Goal: Task Accomplishment & Management: Complete application form

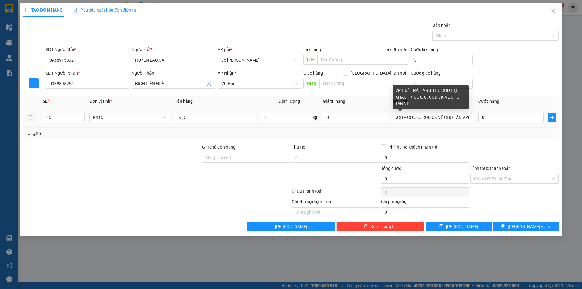
scroll to position [0, 73]
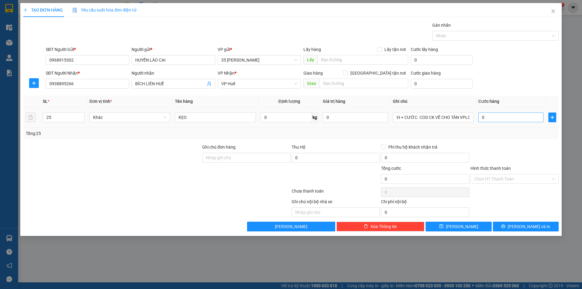
type input "VP HUẾ TRẢ HÀNG THU COD HỘ KHÁCH + CƯỚC. COD CK VỀ CHO TÂN VPLC"
click at [506, 118] on input "0" at bounding box center [511, 118] width 65 height 10
type input "8"
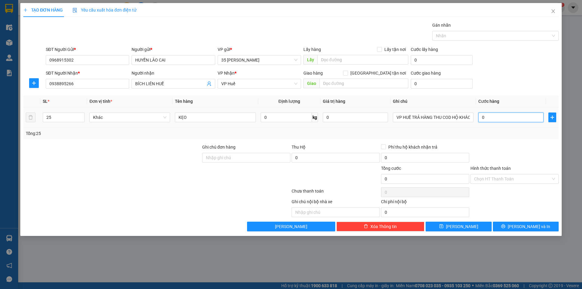
type input "8"
type input "88"
type input "880"
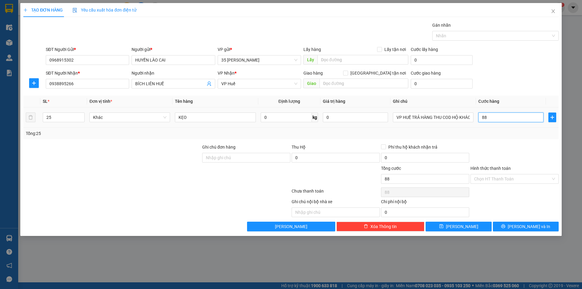
type input "880"
type input "8.800"
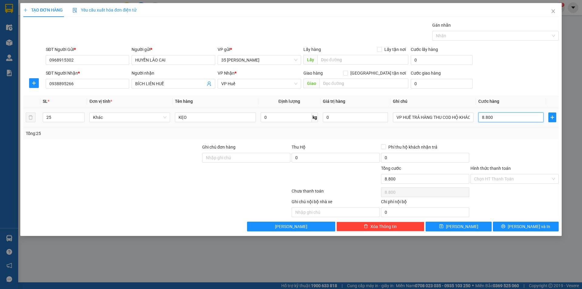
type input "88.000"
type input "880.000"
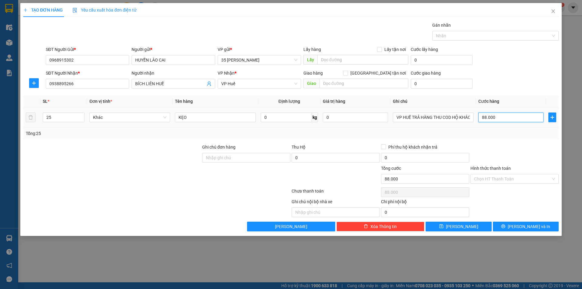
type input "880.000"
click at [347, 121] on input "0" at bounding box center [355, 118] width 65 height 10
click at [350, 159] on input "0" at bounding box center [336, 158] width 88 height 10
type input "21.000.000"
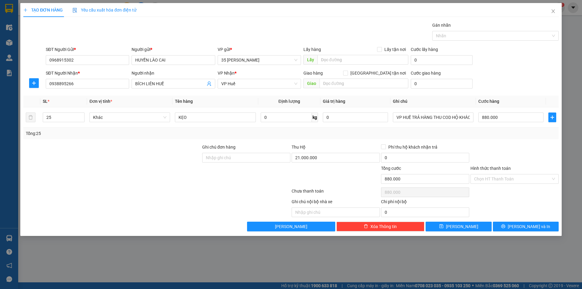
click at [494, 193] on div "Chọn HT Thanh Toán" at bounding box center [514, 192] width 89 height 12
click at [522, 222] on button "[PERSON_NAME] và In" at bounding box center [526, 227] width 66 height 10
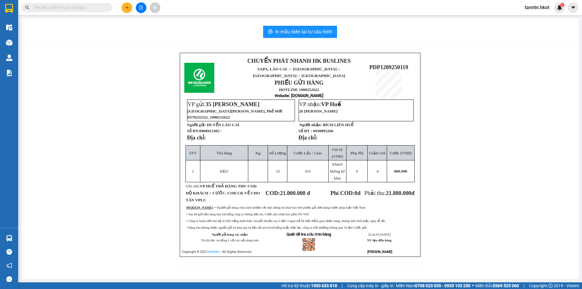
click at [126, 8] on icon "plus" at bounding box center [127, 7] width 4 height 4
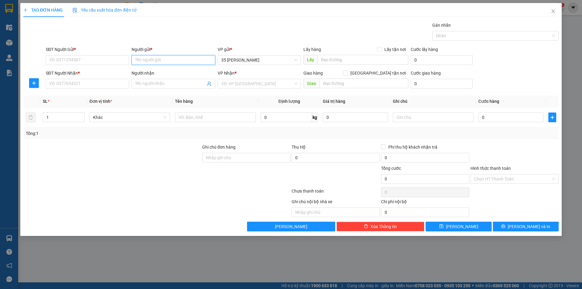
click at [141, 56] on input "Người gửi *" at bounding box center [173, 60] width 83 height 10
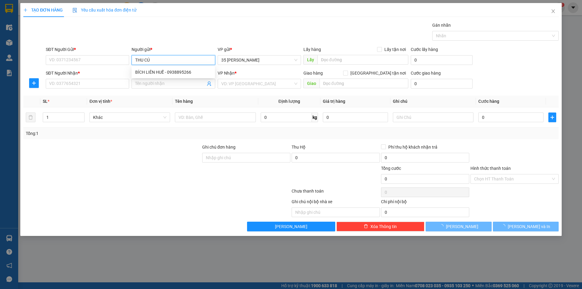
type input "THU CÚC"
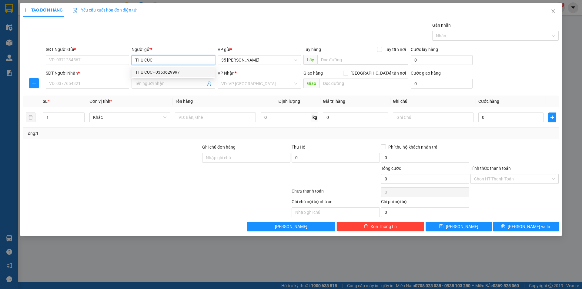
click at [151, 72] on div "THU CÚC - 0353629997" at bounding box center [173, 72] width 76 height 7
type input "0353629997"
type input "THU CÚC"
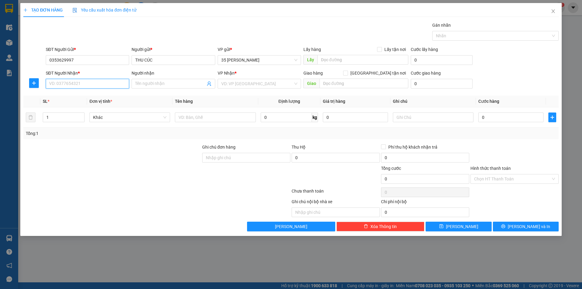
click at [116, 82] on input "SĐT Người Nhận *" at bounding box center [87, 84] width 83 height 10
click at [112, 96] on div "0356037777 - THANH THỦY" at bounding box center [87, 96] width 76 height 7
type input "0356037777"
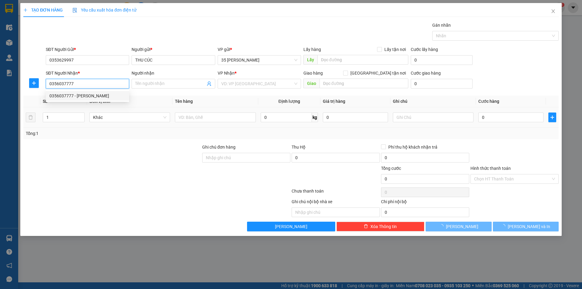
type input "[PERSON_NAME]"
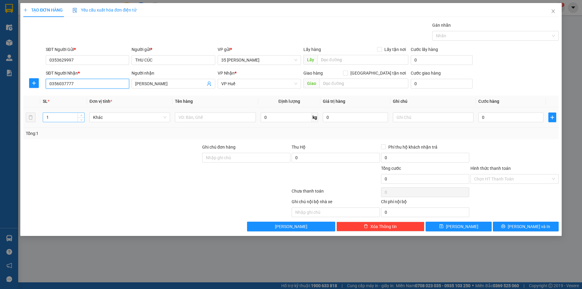
type input "0356037777"
click at [61, 119] on input "1" at bounding box center [63, 117] width 41 height 9
type input "2"
click at [214, 119] on input "text" at bounding box center [215, 118] width 81 height 10
type input "QUẢ"
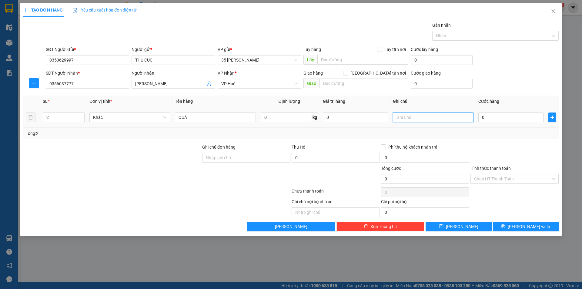
click at [444, 117] on input "text" at bounding box center [433, 118] width 81 height 10
type input "VP HUẾ TRẢ HÀNG THU CƯỚC"
click at [504, 115] on input "0" at bounding box center [511, 118] width 65 height 10
type input "1"
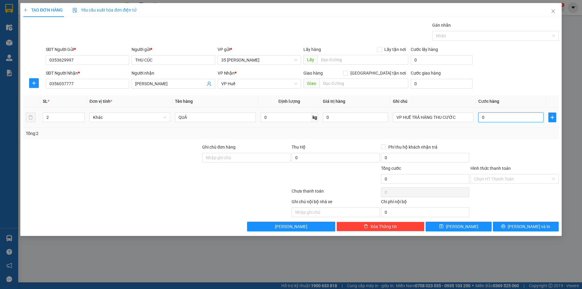
type input "1"
type input "12"
type input "120"
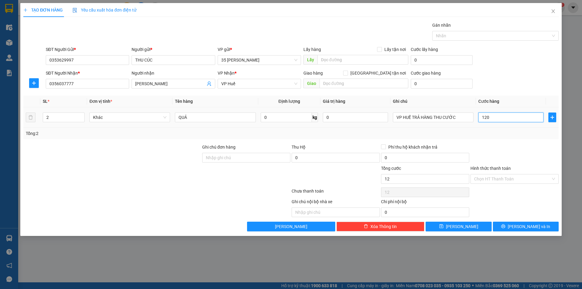
type input "120"
type input "1.200"
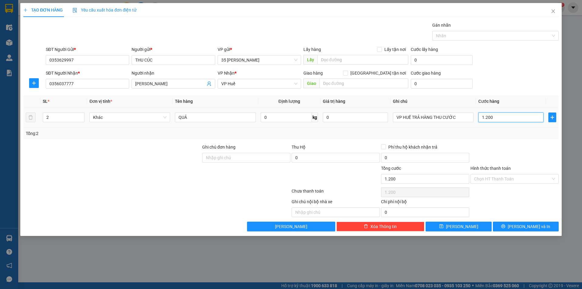
type input "12.000"
type input "120.000"
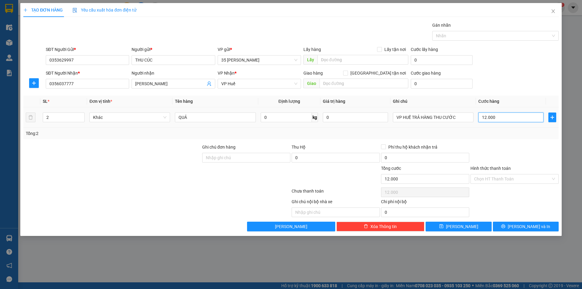
type input "120.000"
click at [528, 228] on span "[PERSON_NAME] và In" at bounding box center [529, 226] width 42 height 7
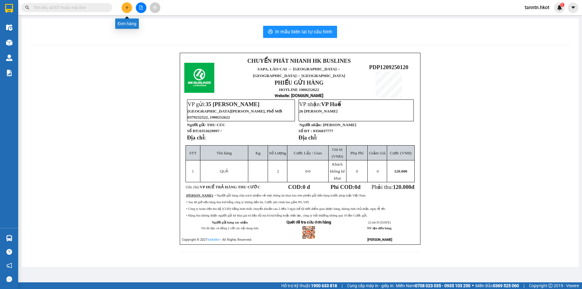
click at [129, 5] on button at bounding box center [127, 7] width 11 height 11
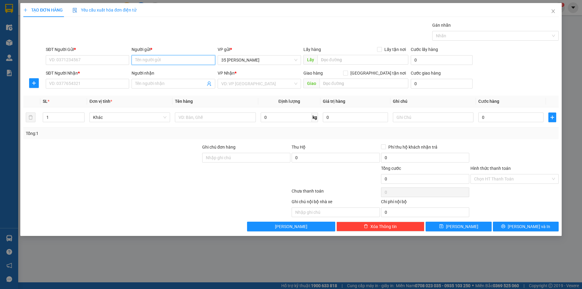
click at [171, 56] on input "Người gửi *" at bounding box center [173, 60] width 83 height 10
type input "[PERSON_NAME]"
click at [171, 73] on div "CÔNG TY LONG VÂN - 0977972831" at bounding box center [173, 72] width 76 height 7
type input "0977972831"
type input "CÔNG [PERSON_NAME]"
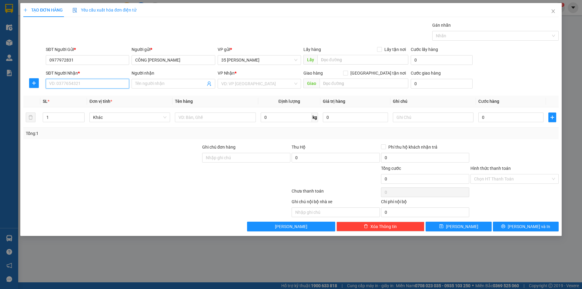
click at [116, 84] on input "SĐT Người Nhận *" at bounding box center [87, 84] width 83 height 10
click at [89, 93] on div "0903527089 - CHỊ HÀ" at bounding box center [87, 96] width 76 height 7
type input "0903527089"
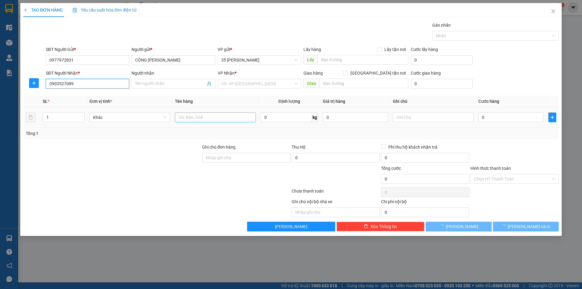
type input "CHỊ [PERSON_NAME]"
type input "28 AN KHÊ, THANH KHÊ, ĐN"
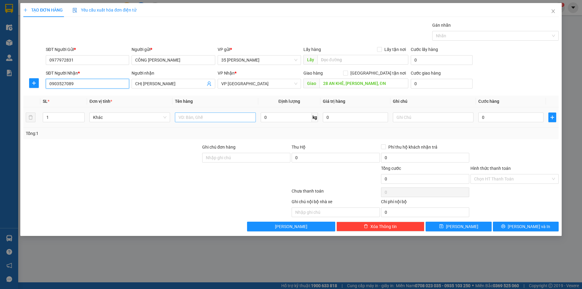
type input "0903527089"
click at [186, 116] on input "text" at bounding box center [215, 118] width 81 height 10
type input "HỒ SƠ"
click at [420, 117] on input "text" at bounding box center [433, 118] width 81 height 10
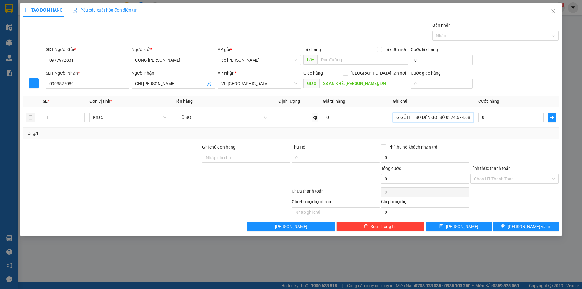
type input "CƯỚC CN NG GỬIT. HSO ĐẾN GỌI SỐ 0374.674.687"
click at [427, 119] on input "CƯỚC CN NG GỬIT. HSO ĐẾN GỌI SỐ 0374.674.687" at bounding box center [433, 118] width 81 height 10
click at [492, 117] on input "0" at bounding box center [511, 118] width 65 height 10
type input "8"
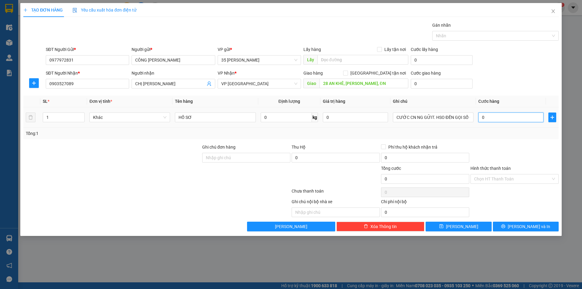
type input "8"
type input "80"
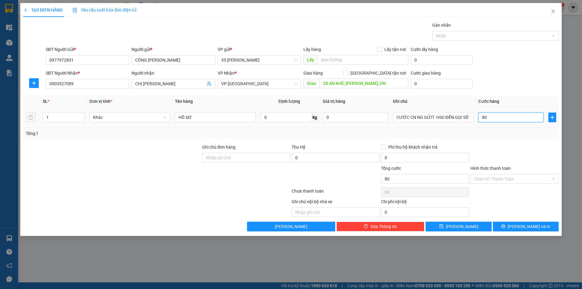
type input "800"
type input "8.000"
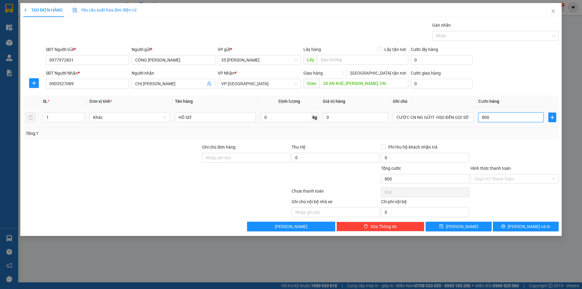
type input "8.000"
type input "80.000"
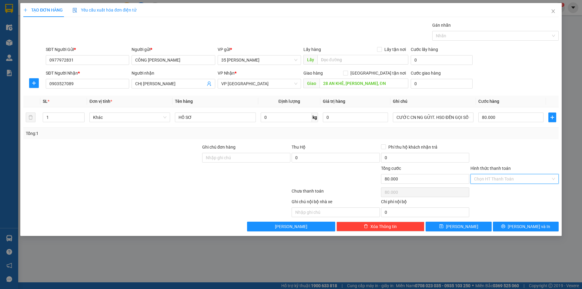
click at [512, 182] on input "Hình thức thanh toán" at bounding box center [512, 178] width 77 height 9
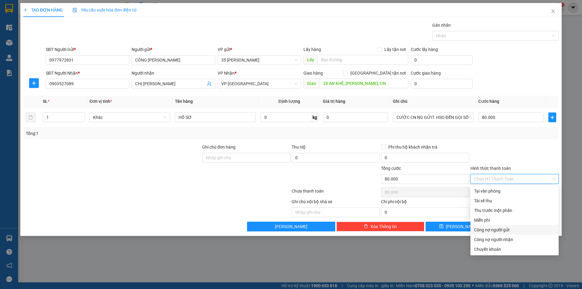
click at [509, 229] on div "Công nợ người gửi" at bounding box center [514, 230] width 81 height 7
type input "0"
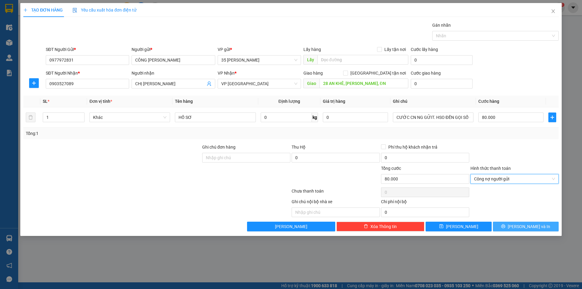
click at [521, 226] on span "[PERSON_NAME] và In" at bounding box center [529, 226] width 42 height 7
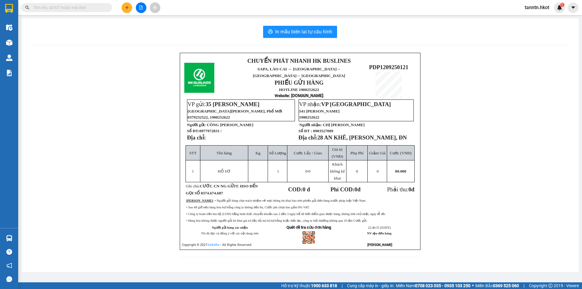
click at [88, 5] on input "text" at bounding box center [69, 7] width 72 height 7
click at [128, 7] on icon "plus" at bounding box center [127, 7] width 4 height 4
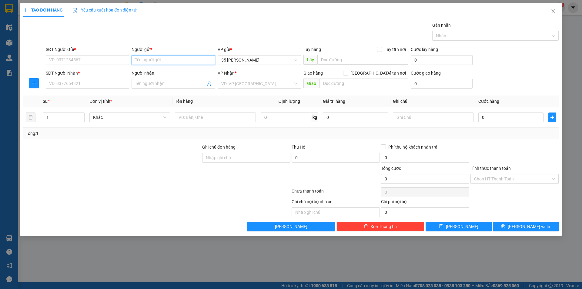
click at [177, 59] on input "Người gửi *" at bounding box center [173, 60] width 83 height 10
type input "CỔ"
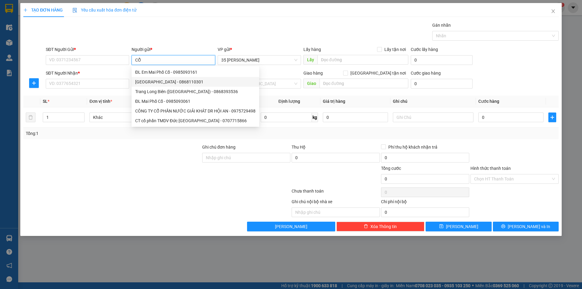
click at [172, 83] on div "Bách Cổ Linh Long Biên - 0868110301" at bounding box center [195, 82] width 120 height 7
type input "0868110301"
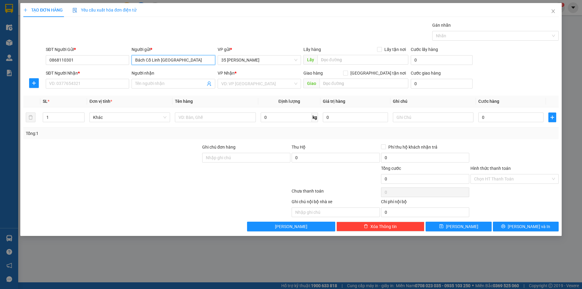
type input "Bách Cổ Linh [GEOGRAPHIC_DATA]"
click at [172, 83] on input "Người nhận" at bounding box center [170, 83] width 70 height 7
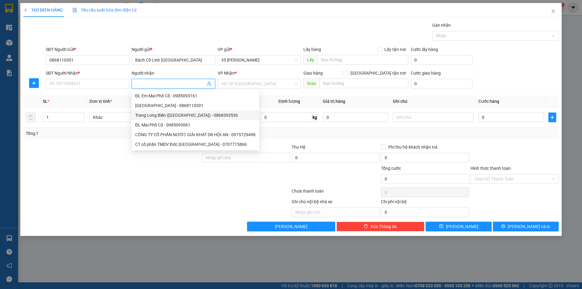
click at [163, 114] on div "Trang Long Biên (Bách Cổ Linh) - 0868393536" at bounding box center [195, 115] width 120 height 7
type input "0868393536"
type input "Trang Long Biên ([GEOGRAPHIC_DATA])"
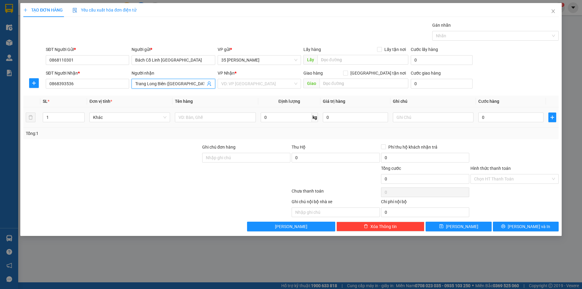
type input "[GEOGRAPHIC_DATA]"
click at [417, 115] on input "text" at bounding box center [433, 118] width 81 height 10
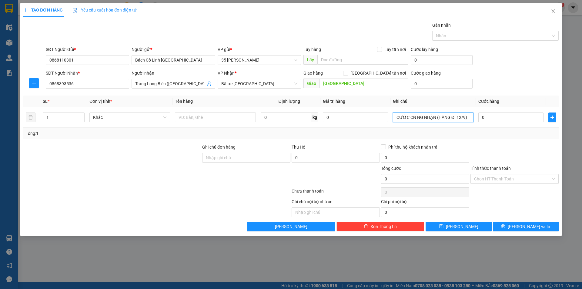
type input "CƯỚC CN NG NHẬN (HÀNG ĐI 12/9)"
click at [64, 119] on input "1" at bounding box center [63, 117] width 41 height 9
type input "180"
click at [488, 115] on input "0" at bounding box center [511, 118] width 65 height 10
type input "1"
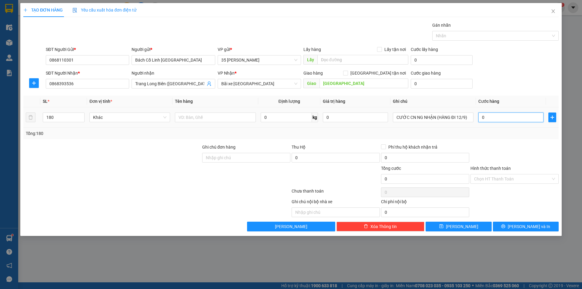
type input "1"
type input "12"
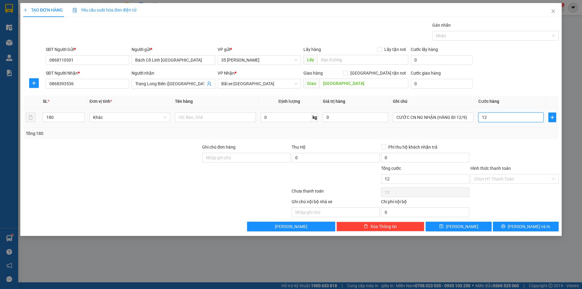
type input "120"
type input "1.200"
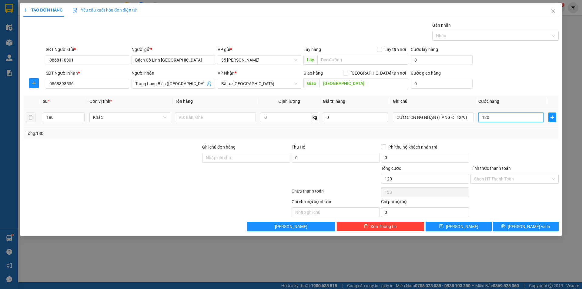
type input "1.200"
type input "12.000"
type input "120.000"
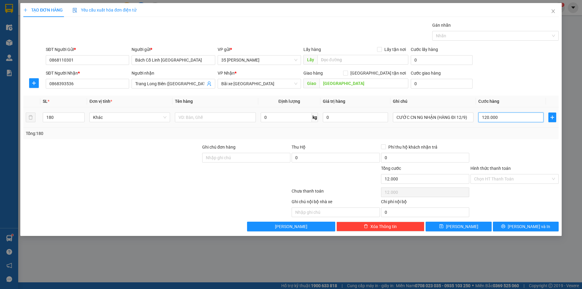
type input "120.000"
type input "1.200.000"
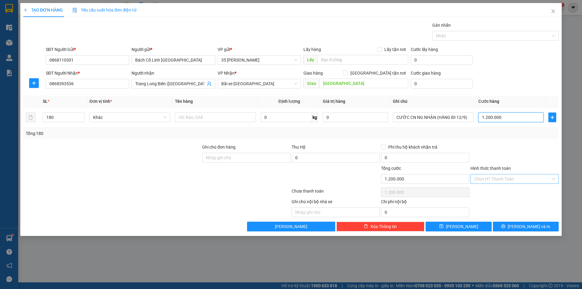
type input "1.200.000"
click at [492, 178] on input "Hình thức thanh toán" at bounding box center [512, 178] width 77 height 9
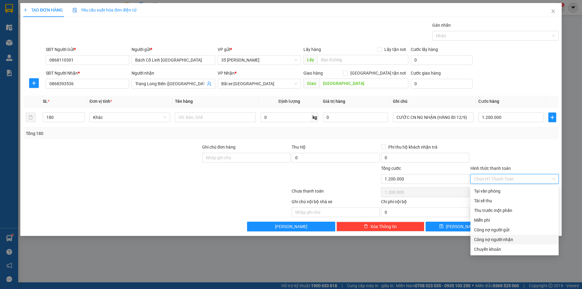
click at [499, 241] on div "Công nợ người nhận" at bounding box center [514, 239] width 81 height 7
type input "0"
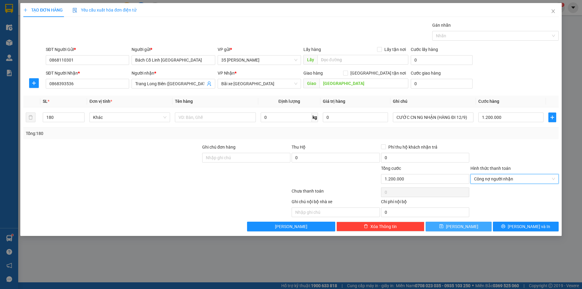
click at [476, 228] on button "[PERSON_NAME]" at bounding box center [459, 227] width 66 height 10
type input "1"
type input "0"
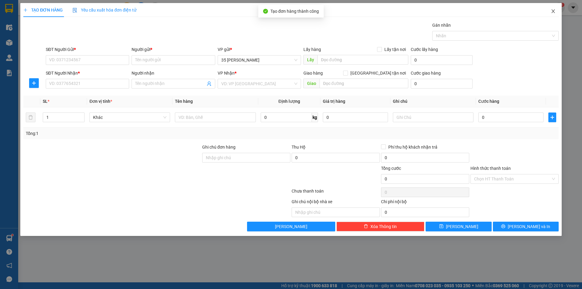
click at [554, 11] on icon "close" at bounding box center [553, 11] width 5 height 5
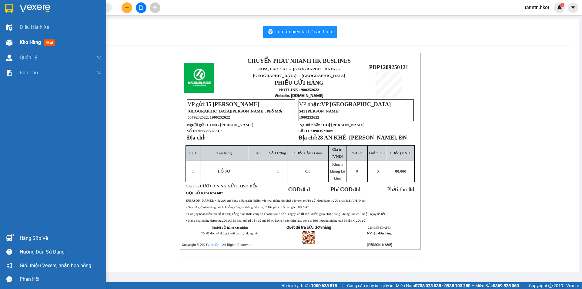
click at [9, 42] on img at bounding box center [9, 42] width 6 height 6
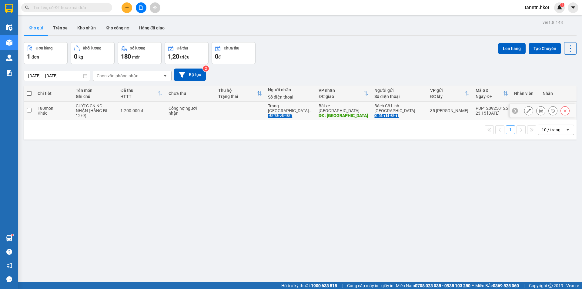
click at [118, 114] on td "CƯỚC CN NG NHẬN (HÀNG ĐI 12/9)" at bounding box center [95, 111] width 45 height 19
checkbox input "true"
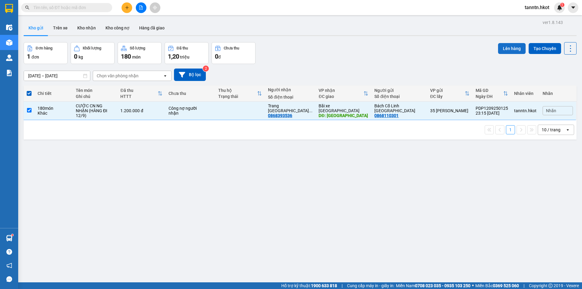
click at [498, 47] on button "Lên hàng" at bounding box center [512, 48] width 28 height 11
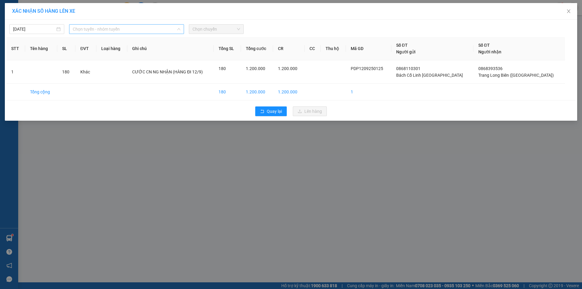
click at [128, 29] on span "Chọn tuyến - nhóm tuyến" at bounding box center [127, 29] width 108 height 9
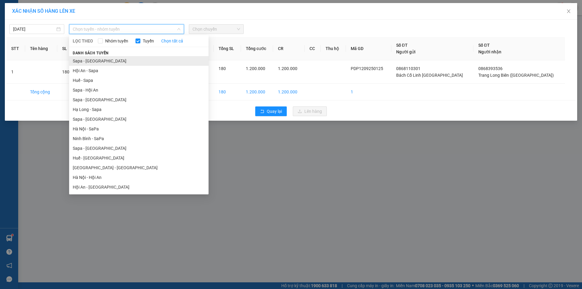
click at [110, 63] on li "Sapa - [GEOGRAPHIC_DATA]" at bounding box center [139, 61] width 140 height 10
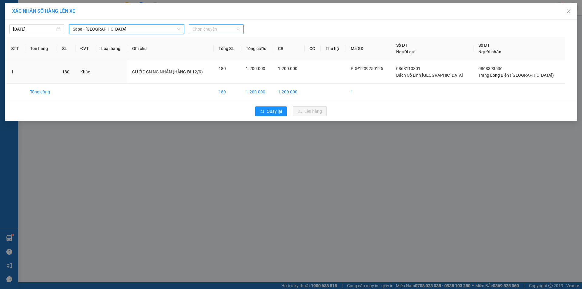
click at [204, 30] on span "Chọn chuyến" at bounding box center [217, 29] width 48 height 9
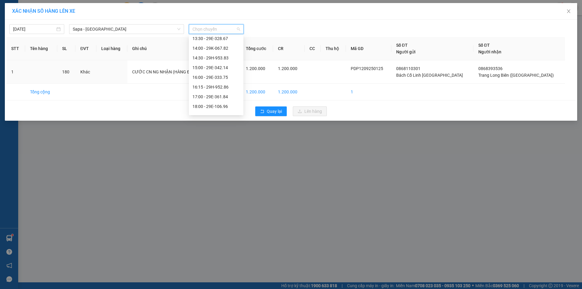
scroll to position [121, 0]
click at [213, 57] on div "14:30 - 29H-953.83" at bounding box center [216, 55] width 47 height 7
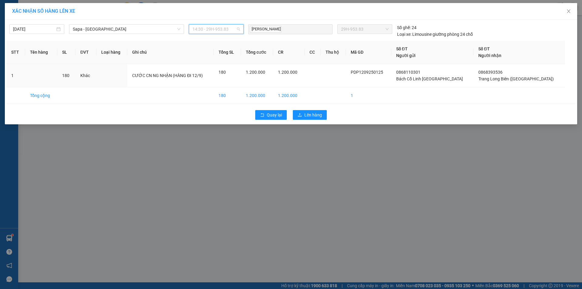
click at [218, 29] on span "14:30 - 29H-953.83" at bounding box center [217, 29] width 48 height 9
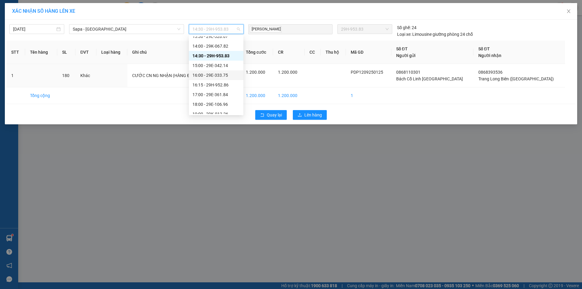
click at [217, 76] on div "16:00 - 29E-333.75" at bounding box center [216, 75] width 47 height 7
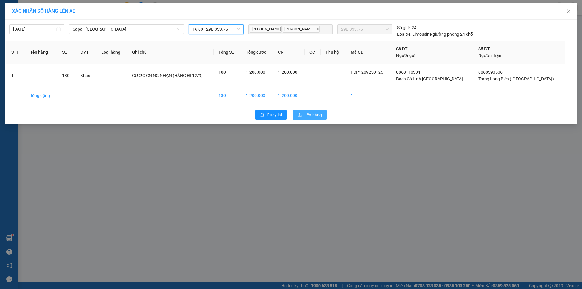
click at [322, 113] on span "Lên hàng" at bounding box center [314, 115] width 18 height 7
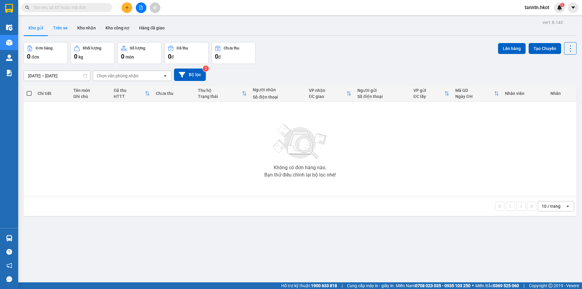
click at [54, 25] on button "Trên xe" at bounding box center [60, 28] width 24 height 15
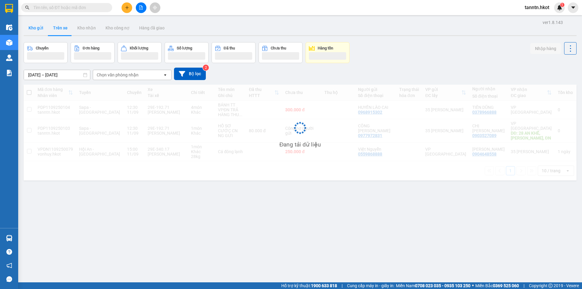
click at [39, 28] on button "Kho gửi" at bounding box center [36, 28] width 25 height 15
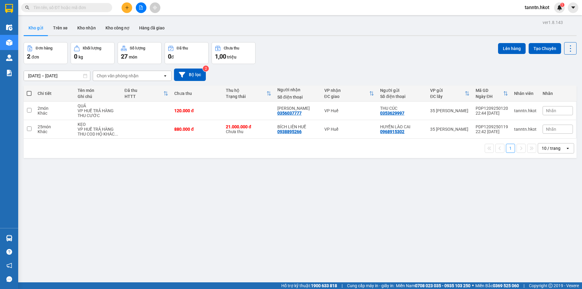
click at [29, 95] on span at bounding box center [29, 93] width 5 height 5
click at [29, 90] on input "checkbox" at bounding box center [29, 90] width 0 height 0
checkbox input "true"
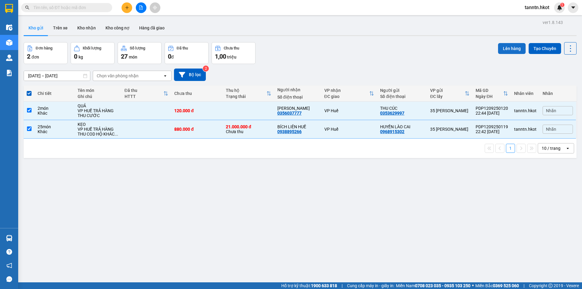
click at [502, 46] on button "Lên hàng" at bounding box center [512, 48] width 28 height 11
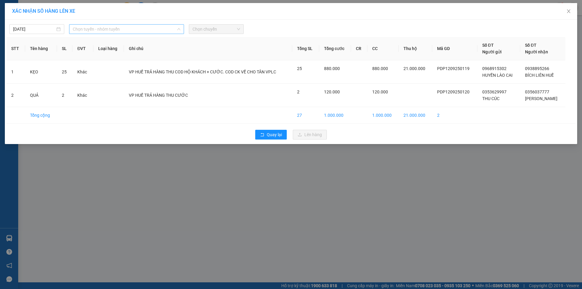
click at [143, 28] on span "Chọn tuyến - nhóm tuyến" at bounding box center [127, 29] width 108 height 9
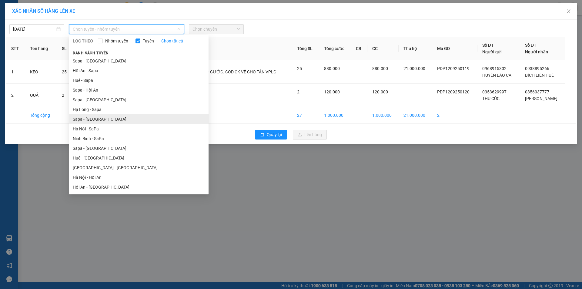
click at [108, 120] on li "Sapa - [GEOGRAPHIC_DATA]" at bounding box center [139, 119] width 140 height 10
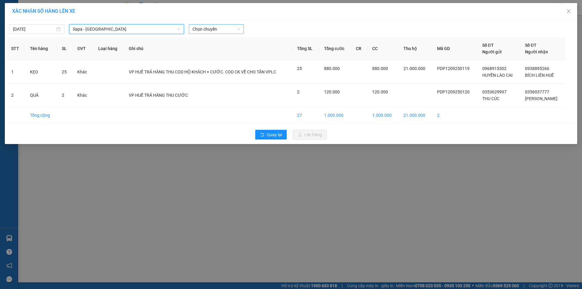
click at [222, 30] on span "Chọn chuyến" at bounding box center [217, 29] width 48 height 9
type input "326"
click at [150, 31] on span "Sapa - [GEOGRAPHIC_DATA]" at bounding box center [127, 29] width 108 height 9
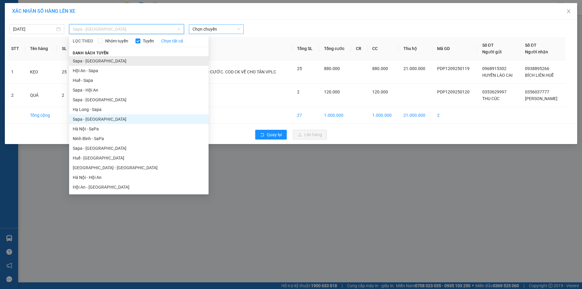
click at [120, 61] on li "Sapa - [GEOGRAPHIC_DATA]" at bounding box center [139, 61] width 140 height 10
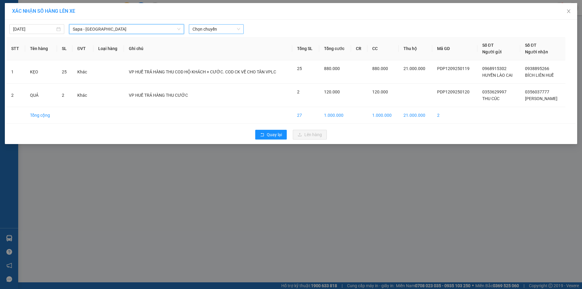
click at [198, 28] on span "Chọn chuyến" at bounding box center [217, 29] width 48 height 9
type input "326"
click at [207, 42] on div "13:00 - 29E-326.06" at bounding box center [216, 41] width 47 height 7
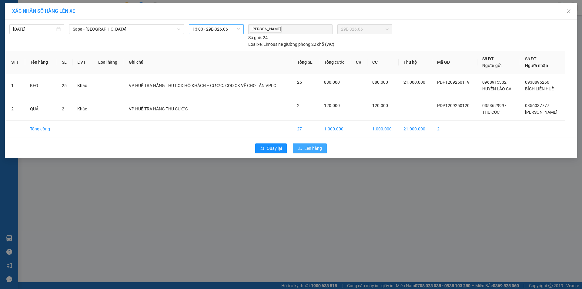
click at [317, 143] on button "Lên hàng" at bounding box center [310, 148] width 34 height 10
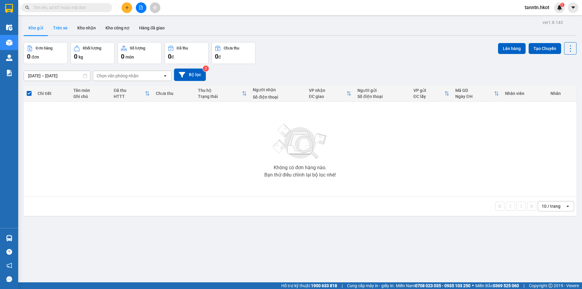
click at [53, 32] on button "Trên xe" at bounding box center [60, 28] width 24 height 15
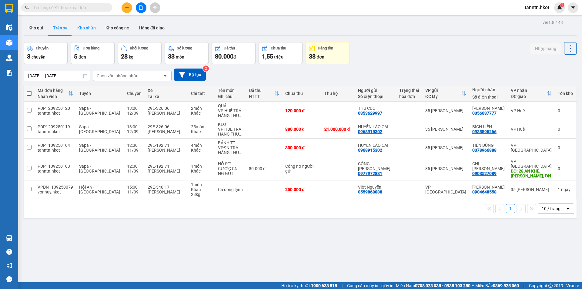
click at [82, 29] on button "Kho nhận" at bounding box center [86, 28] width 28 height 15
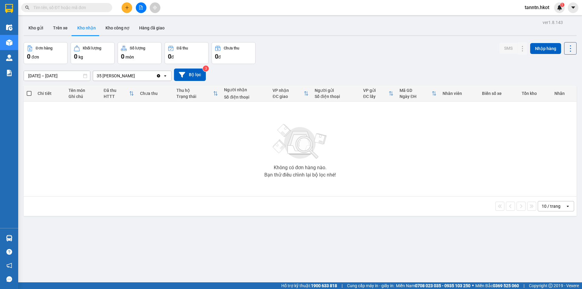
click at [78, 75] on input "[DATE] – [DATE]" at bounding box center [57, 76] width 66 height 10
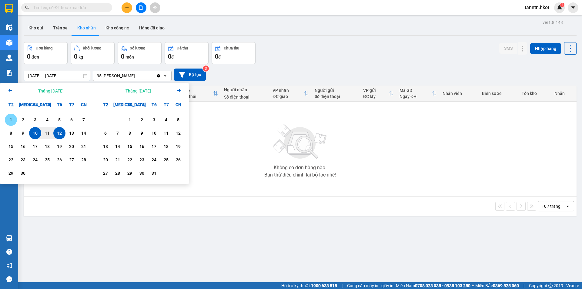
click at [12, 119] on div "1" at bounding box center [11, 119] width 8 height 7
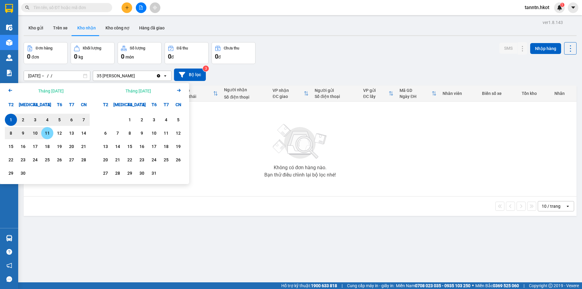
click at [49, 134] on div "11" at bounding box center [47, 133] width 8 height 7
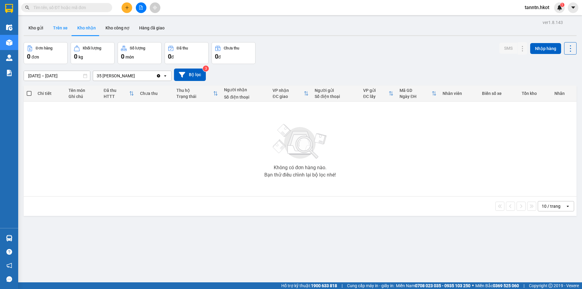
click at [67, 29] on button "Trên xe" at bounding box center [60, 28] width 24 height 15
type input "[DATE] – [DATE]"
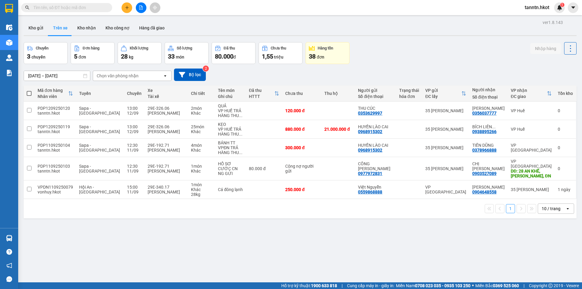
click at [116, 76] on div "Chọn văn phòng nhận" at bounding box center [118, 76] width 42 height 6
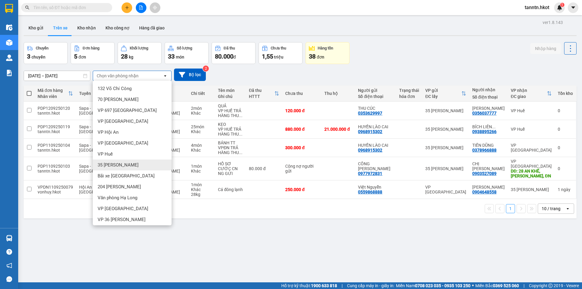
click at [121, 166] on span "35 [PERSON_NAME]" at bounding box center [118, 165] width 41 height 6
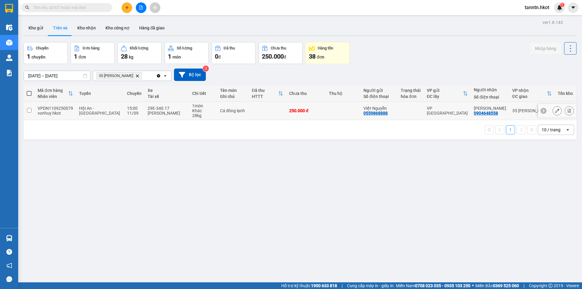
click at [148, 111] on div "[PERSON_NAME]" at bounding box center [167, 113] width 39 height 5
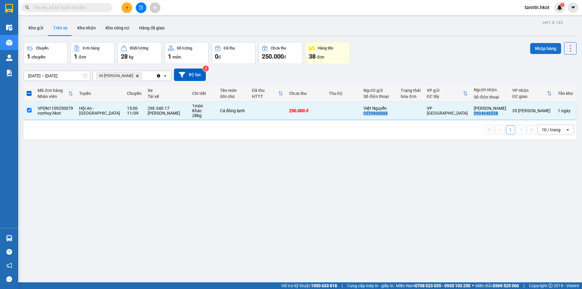
click at [538, 49] on button "Nhập hàng" at bounding box center [545, 48] width 31 height 11
checkbox input "false"
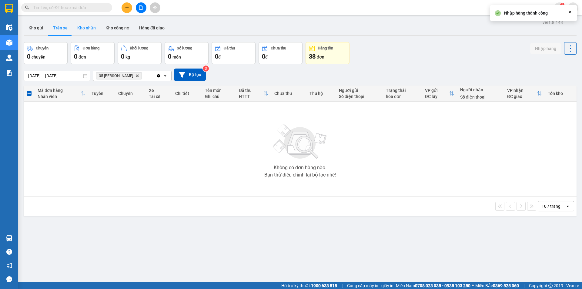
click at [87, 27] on button "Kho nhận" at bounding box center [86, 28] width 28 height 15
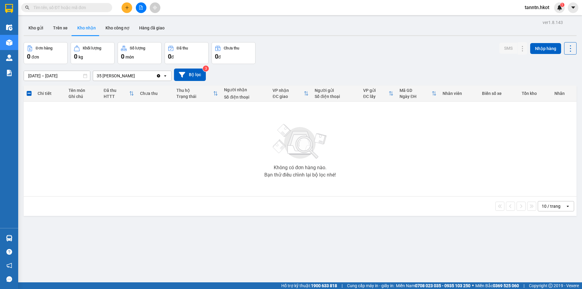
click at [59, 72] on input "[DATE] – [DATE]" at bounding box center [57, 76] width 66 height 10
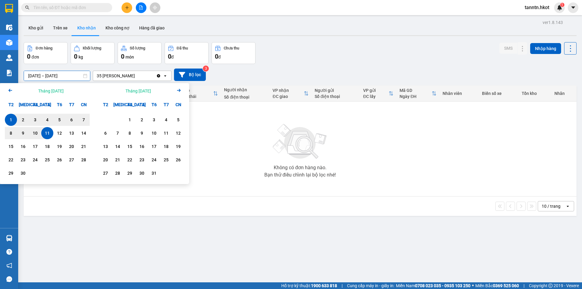
click at [47, 133] on div "11" at bounding box center [47, 133] width 8 height 7
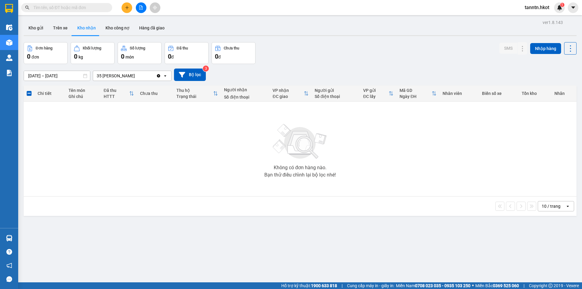
click at [143, 77] on div "35 [PERSON_NAME]" at bounding box center [124, 76] width 63 height 10
click at [61, 30] on button "Trên xe" at bounding box center [60, 28] width 24 height 15
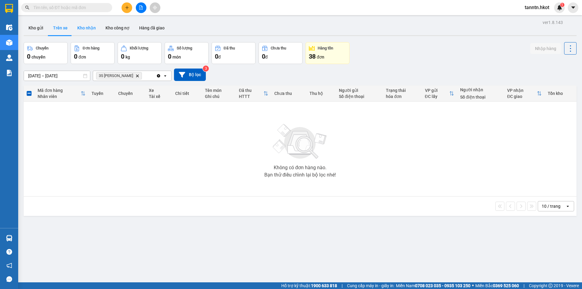
click at [89, 29] on button "Kho nhận" at bounding box center [86, 28] width 28 height 15
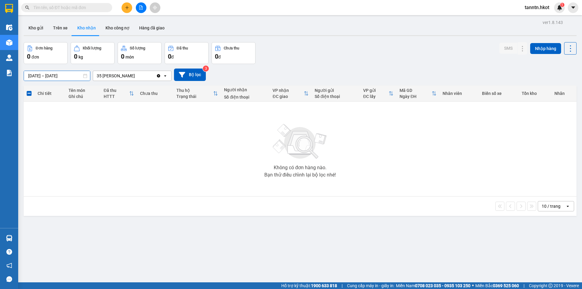
click at [52, 74] on input "[DATE] – [DATE]" at bounding box center [57, 76] width 66 height 10
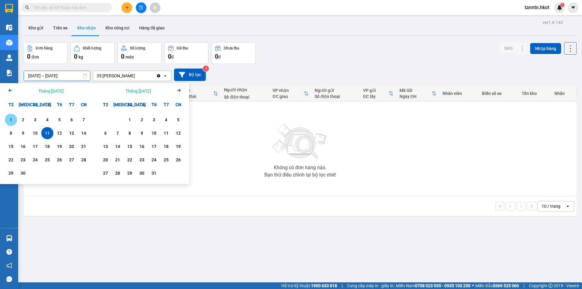
click at [6, 120] on div "1" at bounding box center [11, 120] width 12 height 12
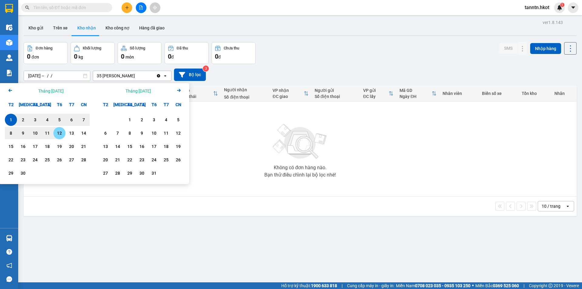
click at [61, 135] on div "12" at bounding box center [59, 133] width 8 height 7
type input "[DATE] – [DATE]"
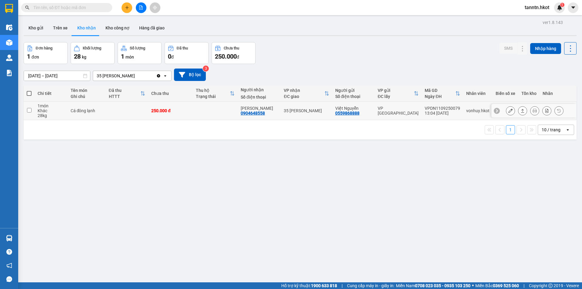
click at [120, 112] on td at bounding box center [127, 111] width 42 height 19
checkbox input "true"
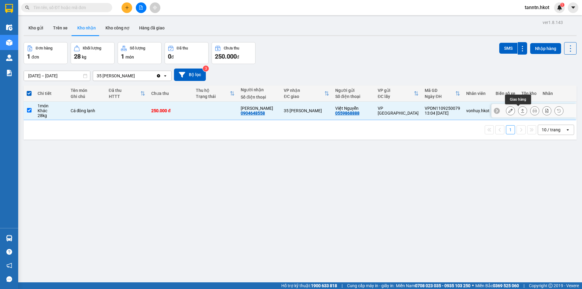
click at [519, 110] on button at bounding box center [523, 111] width 8 height 11
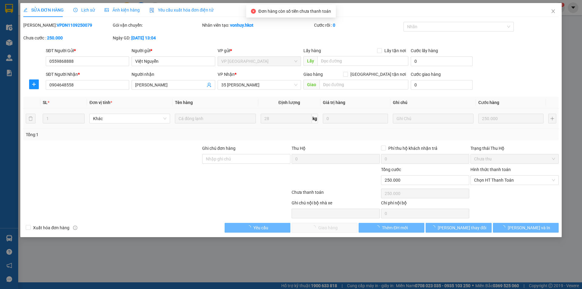
type input "0559868888"
type input "Việt Nguyễn"
type input "0904648558"
type input "[PERSON_NAME]"
type input "250.000"
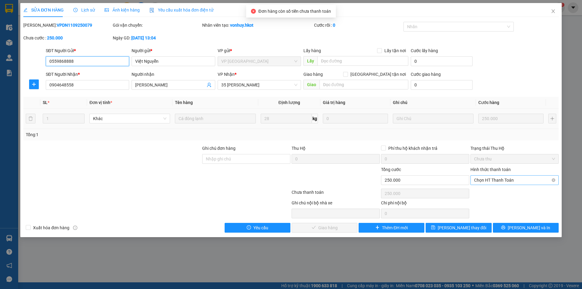
click at [497, 179] on span "Chọn HT Thanh Toán" at bounding box center [514, 180] width 81 height 9
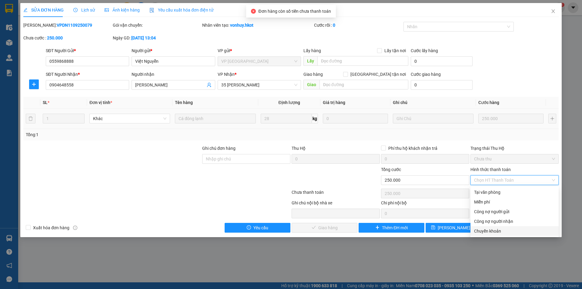
click at [494, 233] on div "Chuyển khoản" at bounding box center [514, 231] width 81 height 7
type input "0"
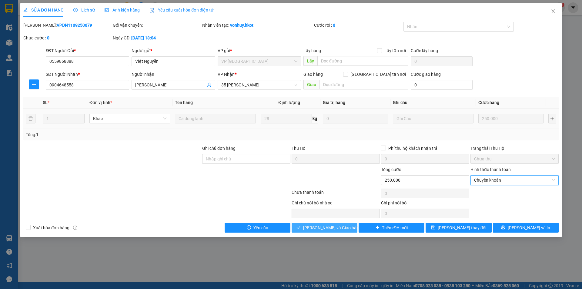
click at [331, 226] on span "[PERSON_NAME] và Giao hàng" at bounding box center [332, 227] width 58 height 7
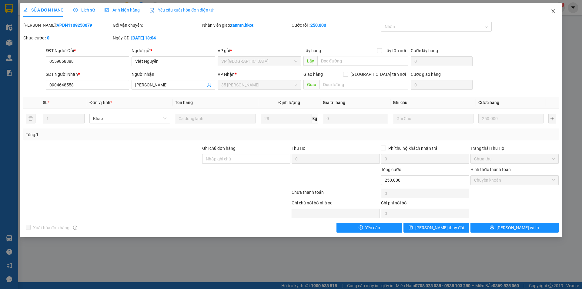
click at [554, 11] on icon "close" at bounding box center [553, 11] width 5 height 5
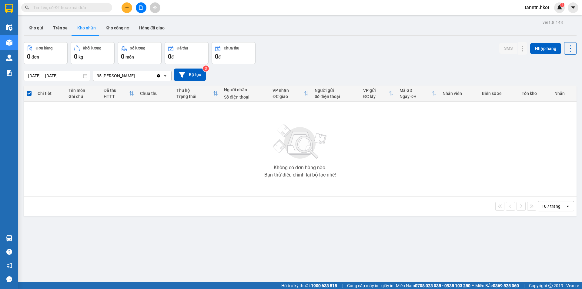
click at [98, 8] on input "text" at bounding box center [69, 7] width 72 height 7
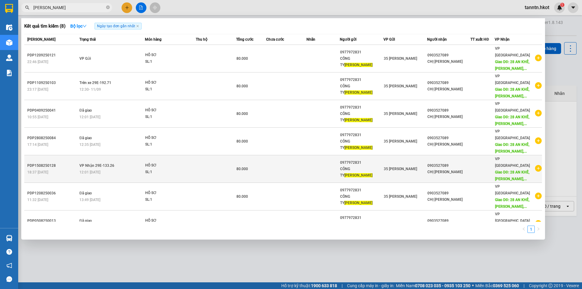
type input "[PERSON_NAME]"
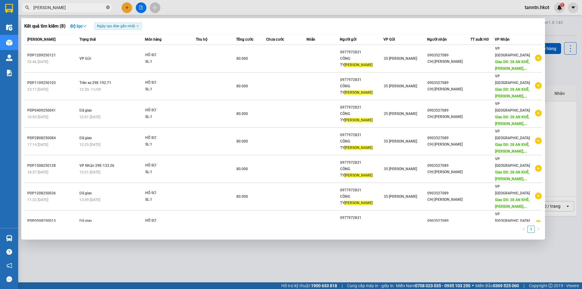
click at [108, 7] on icon "close-circle" at bounding box center [108, 7] width 4 height 4
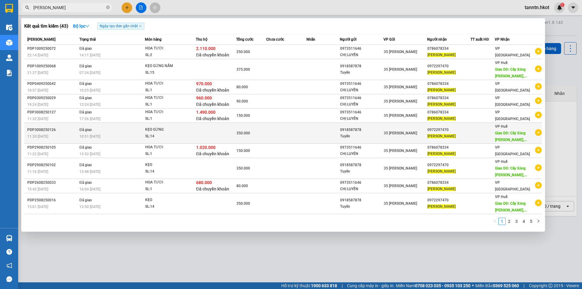
type input "[PERSON_NAME]"
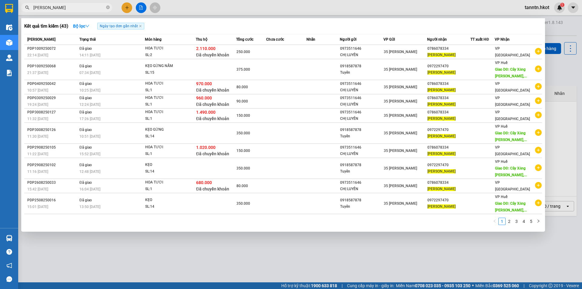
click at [146, 271] on div at bounding box center [291, 144] width 582 height 289
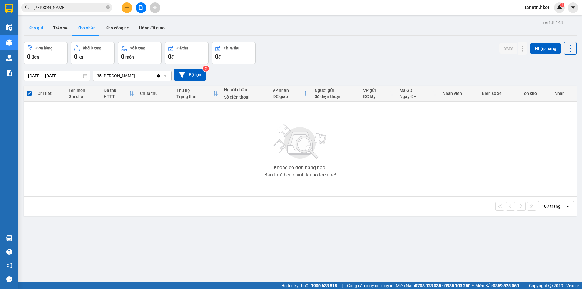
click at [41, 27] on button "Kho gửi" at bounding box center [36, 28] width 25 height 15
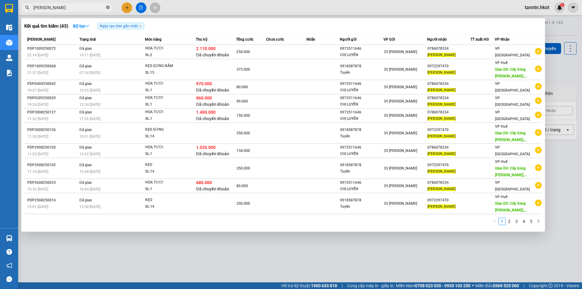
click at [109, 6] on icon "close-circle" at bounding box center [108, 7] width 4 height 4
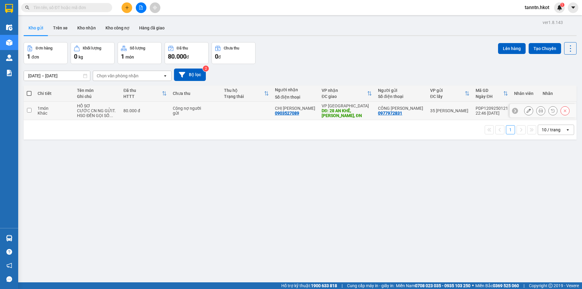
click at [116, 108] on div "CƯỚC CN NG GỬIT. HSO ĐẾN GỌI SỐ ..." at bounding box center [97, 113] width 40 height 10
checkbox input "true"
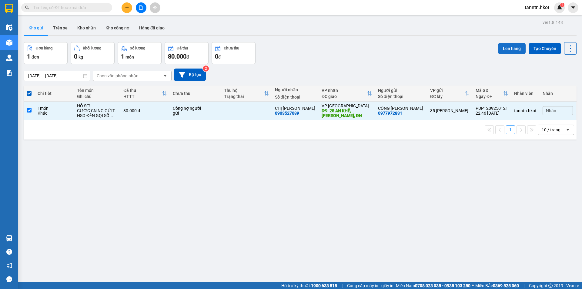
click at [510, 45] on button "Lên hàng" at bounding box center [512, 48] width 28 height 11
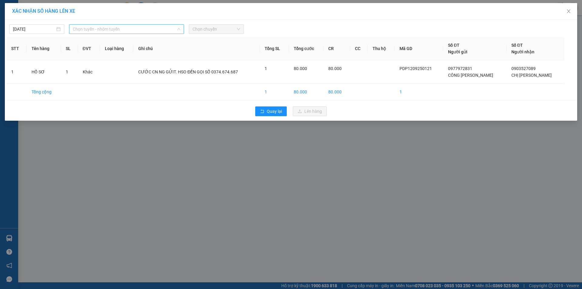
click at [86, 28] on span "Chọn tuyến - nhóm tuyến" at bounding box center [127, 29] width 108 height 9
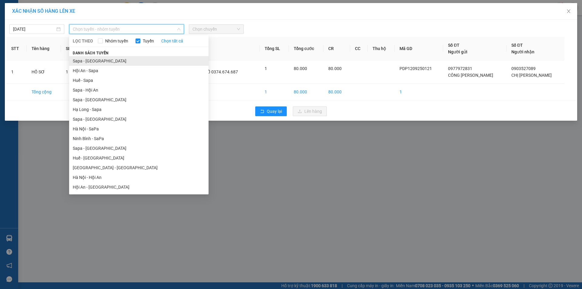
click at [100, 62] on li "Sapa - [GEOGRAPHIC_DATA]" at bounding box center [139, 61] width 140 height 10
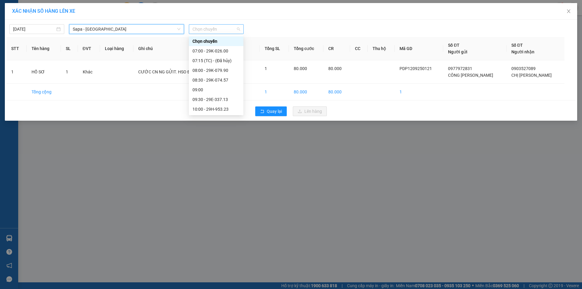
click at [232, 28] on span "Chọn chuyến" at bounding box center [217, 29] width 48 height 9
click at [217, 89] on div "11:00 - 29E-133.21" at bounding box center [216, 88] width 47 height 7
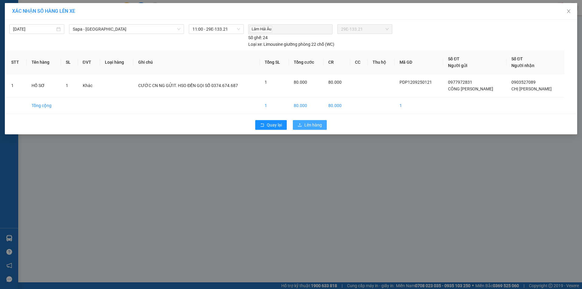
click at [310, 125] on span "Lên hàng" at bounding box center [314, 125] width 18 height 7
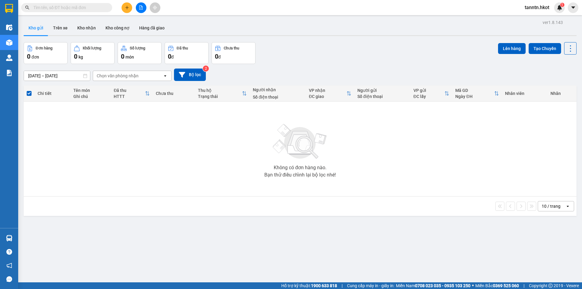
click at [85, 6] on input "text" at bounding box center [69, 7] width 72 height 7
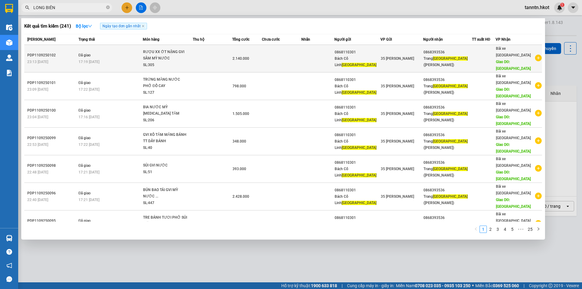
type input "LONG BIÊN"
click at [208, 53] on td at bounding box center [212, 59] width 39 height 28
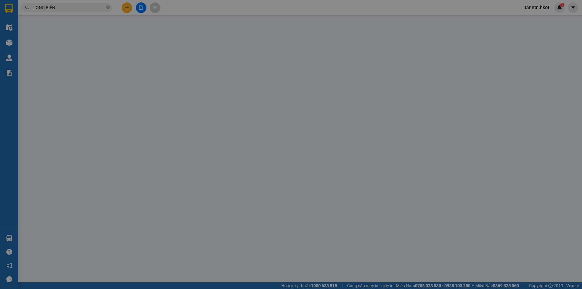
type input "0868110301"
type input "Bách Cổ Linh [GEOGRAPHIC_DATA]"
type input "0868393536"
type input "Trang Long Biên ([GEOGRAPHIC_DATA])"
type input "[GEOGRAPHIC_DATA]"
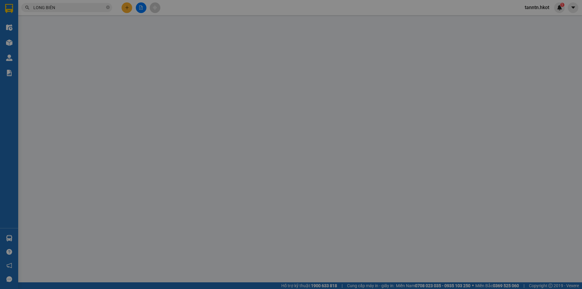
type input "2.140.000"
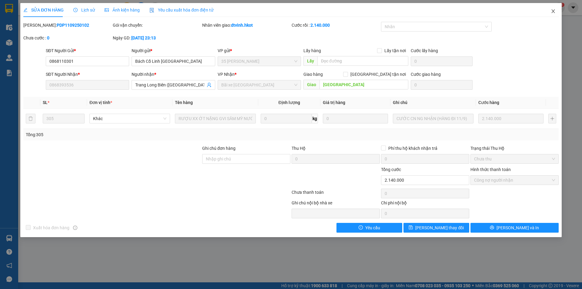
click at [555, 11] on icon "close" at bounding box center [553, 11] width 5 height 5
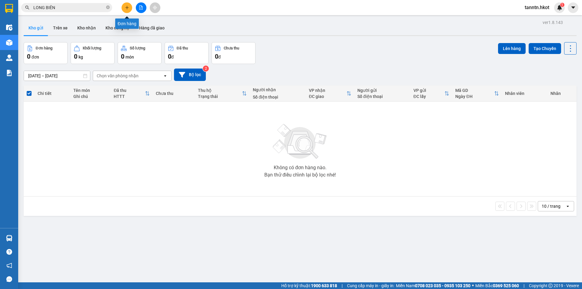
click at [125, 12] on button at bounding box center [127, 7] width 11 height 11
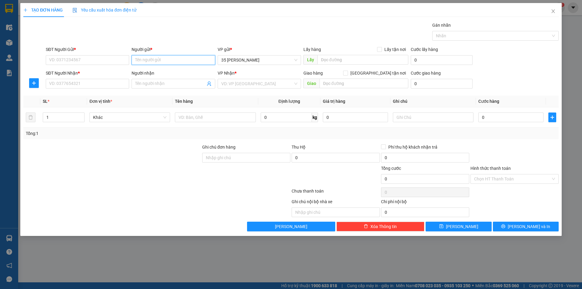
click at [159, 58] on input "Người gửi *" at bounding box center [173, 60] width 83 height 10
type input "TUYỂN"
click at [163, 81] on div "Tuyển - 0918587878" at bounding box center [173, 82] width 76 height 7
type input "0918587878"
type input "Tuyển"
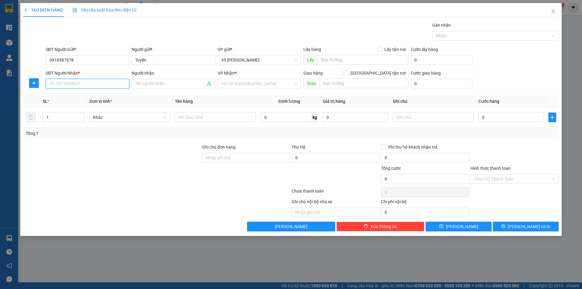
click at [108, 84] on input "SĐT Người Nhận *" at bounding box center [87, 84] width 83 height 10
click at [90, 93] on div "0963418418 - KHÁCH MỚI" at bounding box center [87, 96] width 76 height 7
type input "0963418418"
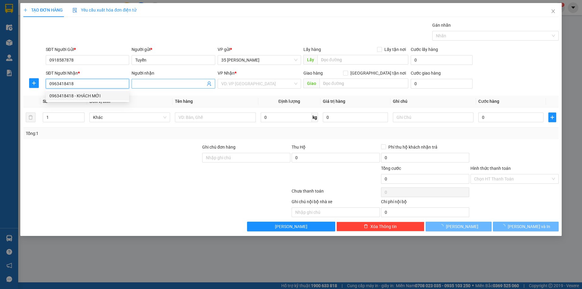
type input "KHÁCH MỚI"
type input "LIỀN KỀ HẢI ÂU, 94 CẦU BƯƠU, [GEOGRAPHIC_DATA], HN"
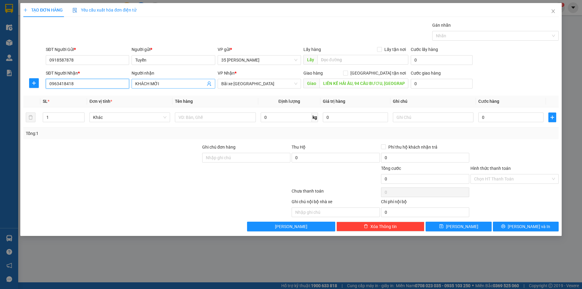
type input "0963418418"
drag, startPoint x: 172, startPoint y: 83, endPoint x: 123, endPoint y: 87, distance: 49.6
click at [123, 87] on div "SĐT Người Nhận * 0963418418 Người nhận KHÁCH MỚI KHÁCH MỚI VP Nhận * Bãi xe [GE…" at bounding box center [303, 80] width 516 height 21
type input "CẦU BƯƠU"
click at [65, 114] on input "1" at bounding box center [63, 117] width 41 height 9
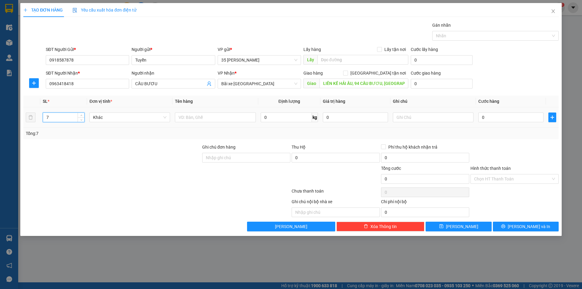
type input "7"
click at [201, 122] on div at bounding box center [215, 117] width 81 height 12
click at [202, 119] on input "text" at bounding box center [215, 118] width 81 height 10
type input "MỰC KẸO BIM2"
click at [417, 118] on input "text" at bounding box center [433, 118] width 81 height 10
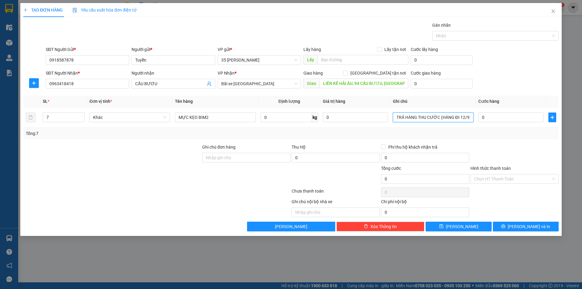
type input "TRẢ HÀNG THU CƯỚC (HÀNG ĐI 12/9)"
click at [504, 116] on input "0" at bounding box center [511, 118] width 65 height 10
type input "9"
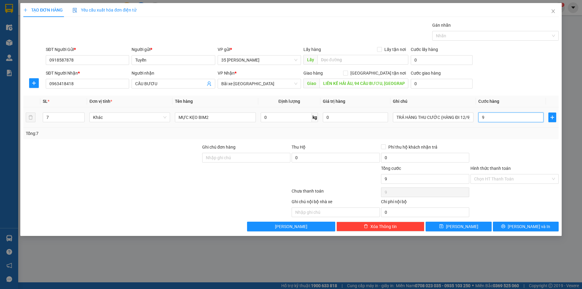
type input "95"
type input "950"
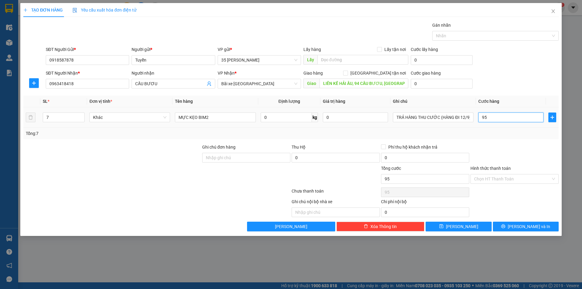
type input "950"
type input "9.500"
type input "95.000"
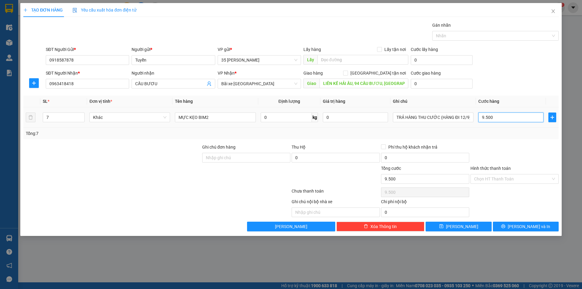
type input "95.000"
click at [506, 225] on icon "printer" at bounding box center [503, 226] width 4 height 4
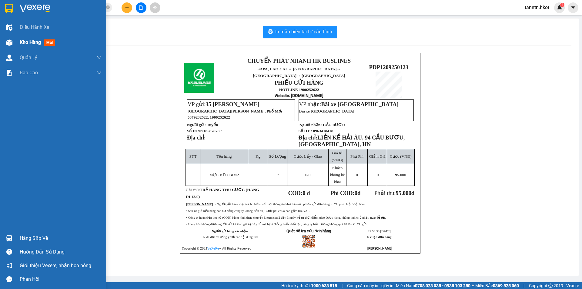
click at [21, 41] on span "Kho hàng" at bounding box center [30, 42] width 21 height 6
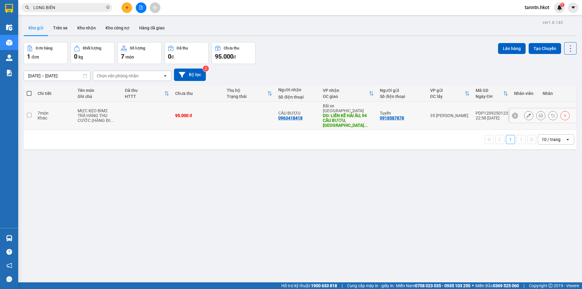
click at [138, 109] on td at bounding box center [147, 116] width 50 height 28
checkbox input "true"
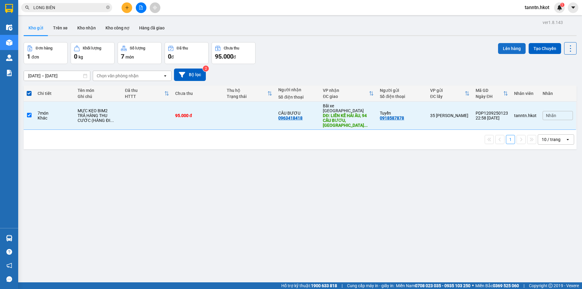
click at [505, 49] on button "Lên hàng" at bounding box center [512, 48] width 28 height 11
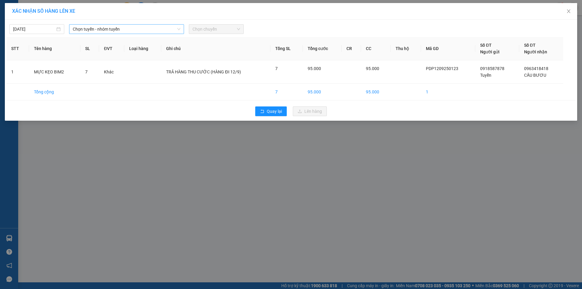
click at [155, 28] on span "Chọn tuyến - nhóm tuyến" at bounding box center [127, 29] width 108 height 9
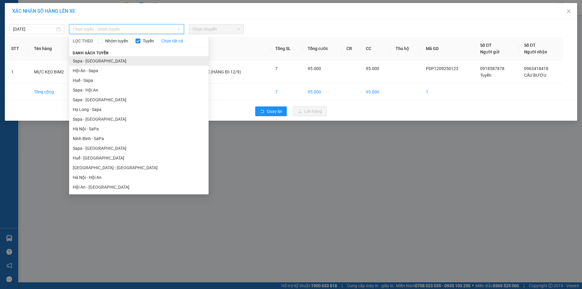
click at [131, 61] on li "Sapa - [GEOGRAPHIC_DATA]" at bounding box center [139, 61] width 140 height 10
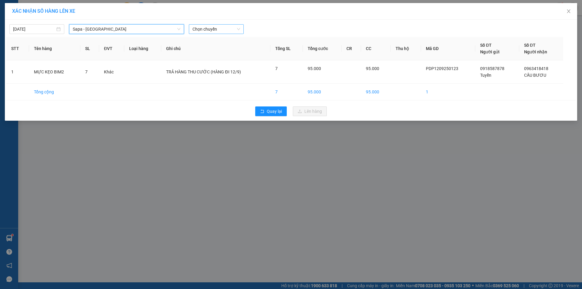
click at [208, 28] on span "Chọn chuyến" at bounding box center [217, 29] width 48 height 9
click at [568, 12] on icon "close" at bounding box center [569, 11] width 5 height 5
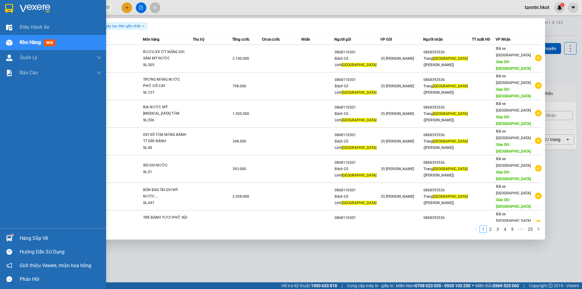
drag, startPoint x: 69, startPoint y: 8, endPoint x: 0, endPoint y: 4, distance: 68.7
click at [0, 4] on section "Kết quả tìm kiếm ( 241 ) Bộ lọc Ngày tạo đơn gần nhất Mã ĐH Trạng thái Món hàng…" at bounding box center [291, 144] width 582 height 289
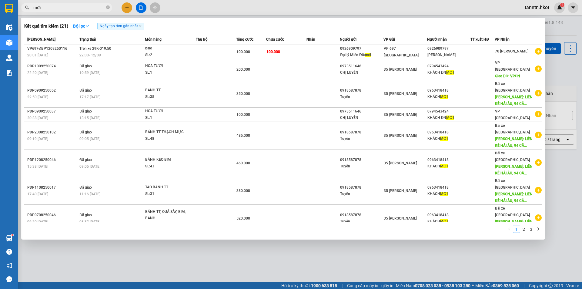
type input "mới"
click at [138, 234] on div "1 2 3" at bounding box center [283, 230] width 518 height 11
click at [127, 274] on div at bounding box center [291, 144] width 582 height 289
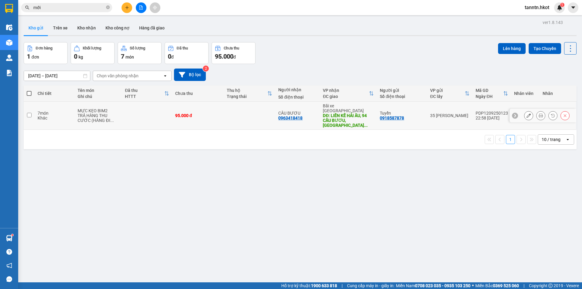
click at [135, 115] on td at bounding box center [147, 116] width 50 height 28
checkbox input "true"
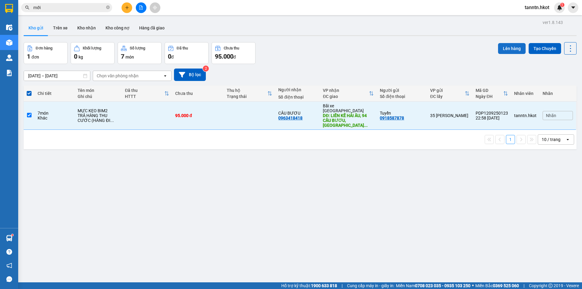
click at [498, 51] on button "Lên hàng" at bounding box center [512, 48] width 28 height 11
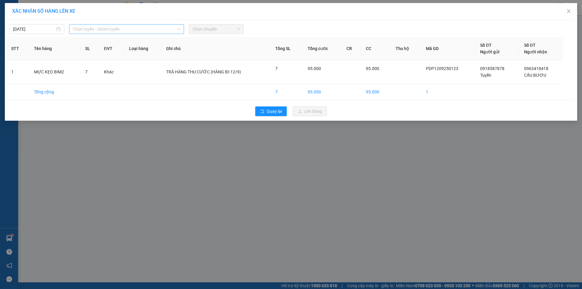
click at [98, 26] on span "Chọn tuyến - nhóm tuyến" at bounding box center [127, 29] width 108 height 9
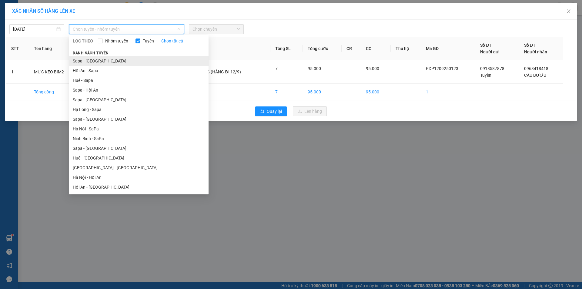
click at [101, 60] on li "Sapa - [GEOGRAPHIC_DATA]" at bounding box center [139, 61] width 140 height 10
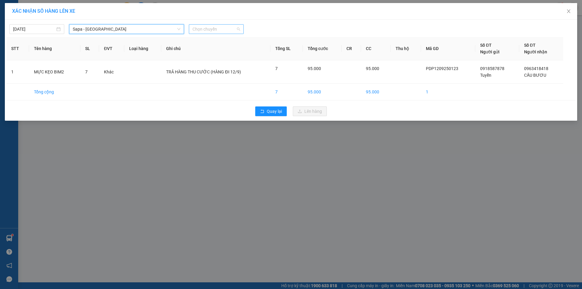
click at [224, 26] on span "Chọn chuyến" at bounding box center [217, 29] width 48 height 9
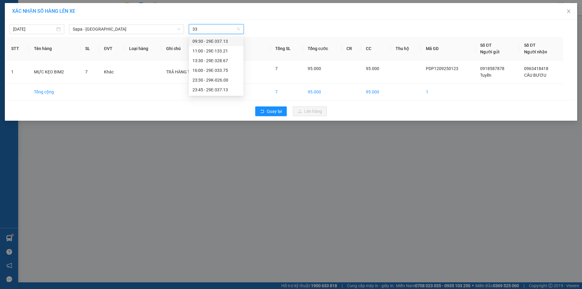
type input "336"
click at [144, 30] on span "Sapa - [GEOGRAPHIC_DATA]" at bounding box center [127, 29] width 108 height 9
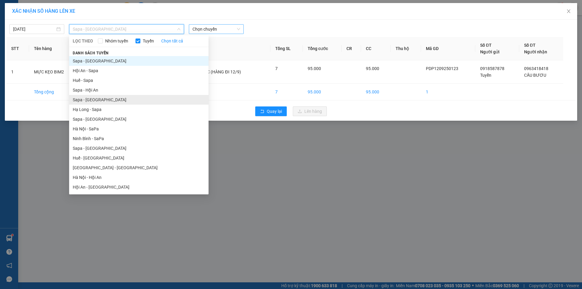
click at [113, 102] on li "Sapa - [GEOGRAPHIC_DATA]" at bounding box center [139, 100] width 140 height 10
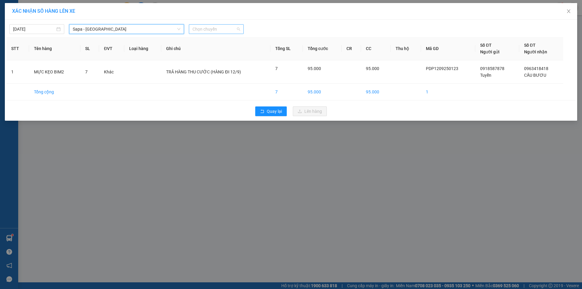
click at [207, 24] on div "Chọn chuyến" at bounding box center [216, 29] width 55 height 10
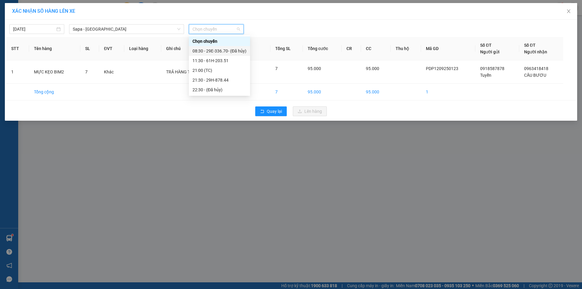
click at [212, 52] on div "08:30 - 29E-336.70 - (Đã hủy)" at bounding box center [220, 51] width 54 height 7
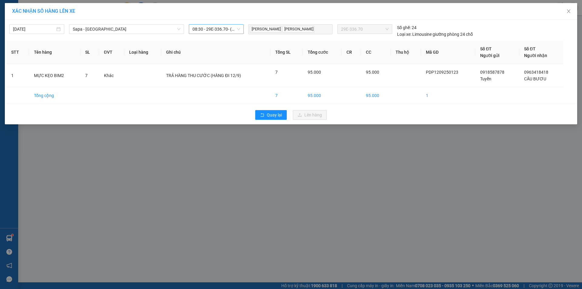
click at [236, 30] on span "08:30 - 29E-336.70 - (Đã hủy)" at bounding box center [217, 29] width 48 height 9
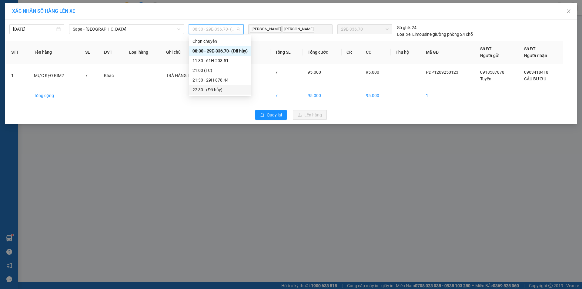
click at [252, 165] on div "XÁC NHẬN SỐ HÀNG LÊN XE [DATE] Sapa - [GEOGRAPHIC_DATA] LỌC THEO Nhóm tuyến Tuy…" at bounding box center [291, 144] width 582 height 289
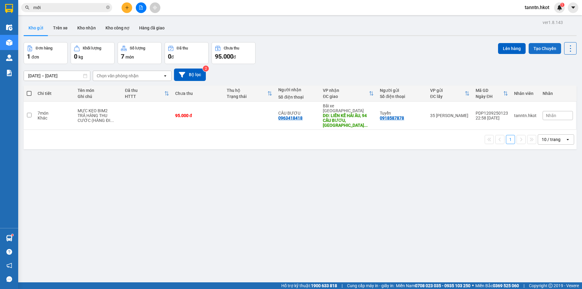
click at [539, 49] on button "Tạo Chuyến" at bounding box center [545, 48] width 32 height 11
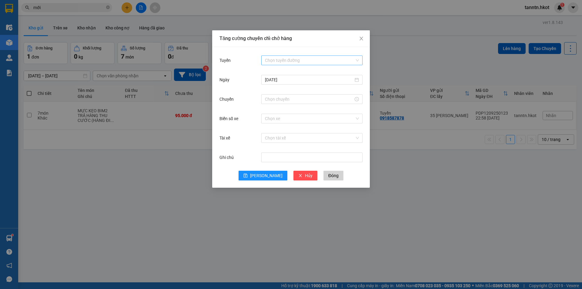
click at [281, 59] on input "Tuyến" at bounding box center [310, 60] width 90 height 9
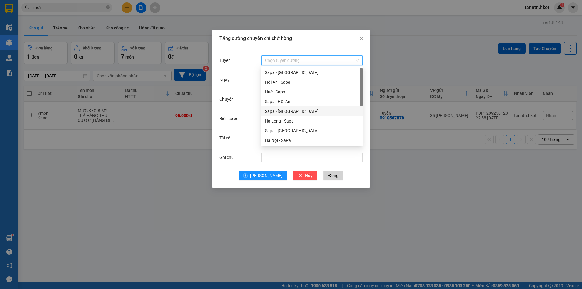
click at [279, 108] on div "Sapa - [GEOGRAPHIC_DATA]" at bounding box center [312, 111] width 94 height 7
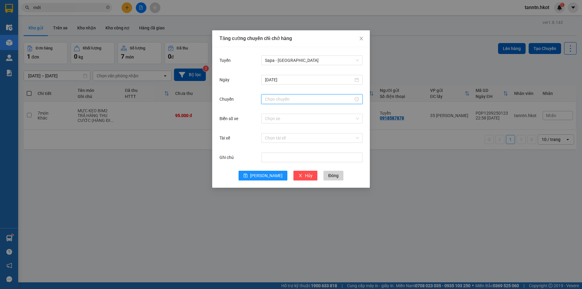
click at [292, 100] on input "Chuyến" at bounding box center [309, 99] width 89 height 7
click at [269, 149] on div "08" at bounding box center [269, 148] width 17 height 8
click at [284, 124] on div "30" at bounding box center [287, 123] width 17 height 8
type input "08:30"
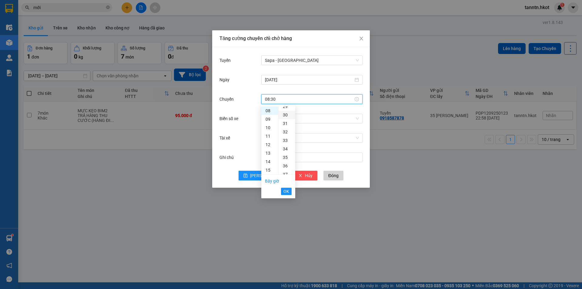
scroll to position [255, 0]
click at [285, 190] on span "OK" at bounding box center [287, 191] width 6 height 7
click at [288, 117] on input "Biển số xe" at bounding box center [310, 118] width 90 height 9
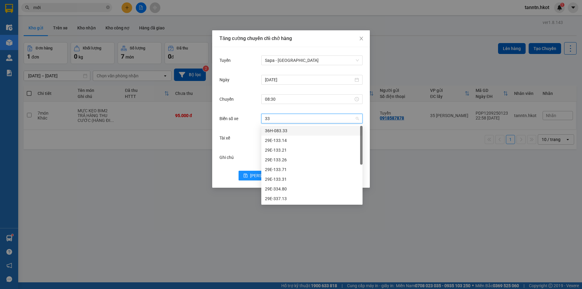
type input "336"
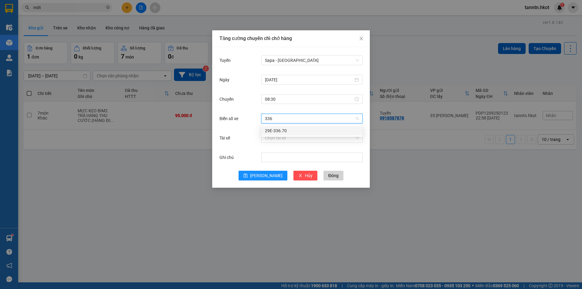
click at [295, 130] on div "29E-336.70" at bounding box center [312, 130] width 94 height 7
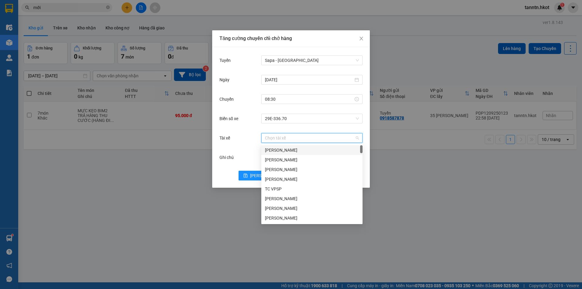
click at [295, 139] on input "Tài xế" at bounding box center [310, 137] width 90 height 9
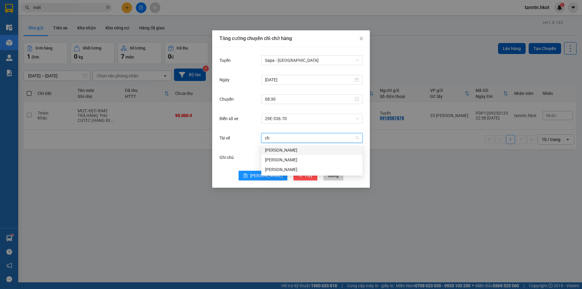
type input "chử"
click at [305, 168] on div "[PERSON_NAME]" at bounding box center [312, 169] width 94 height 7
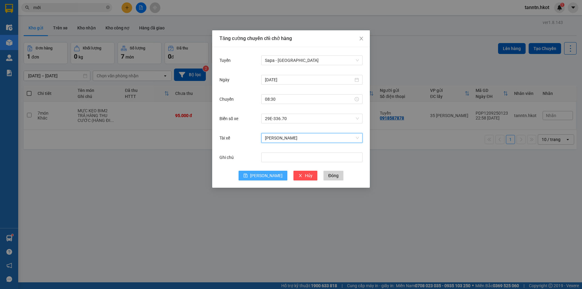
click at [259, 179] on button "[PERSON_NAME]" at bounding box center [263, 176] width 49 height 10
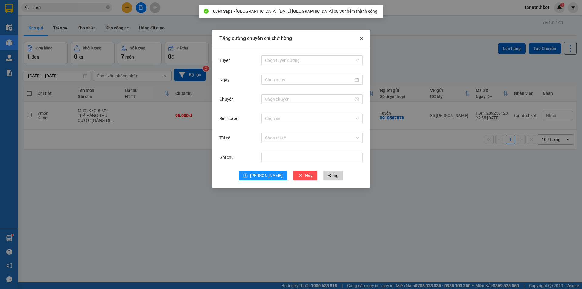
click at [364, 37] on span "Close" at bounding box center [361, 38] width 17 height 17
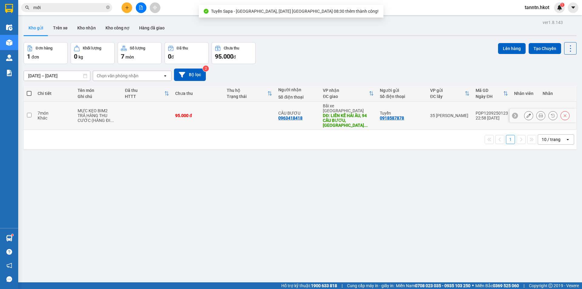
click at [361, 113] on div "DĐ: LIỀN KỀ HẢI ÂU, 94 CẦU BƯƠU, [GEOGRAPHIC_DATA] ..." at bounding box center [348, 120] width 51 height 15
checkbox input "true"
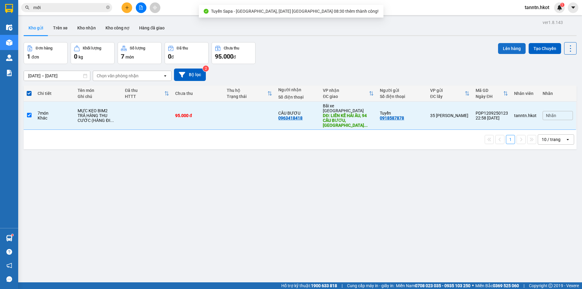
click at [504, 43] on button "Lên hàng" at bounding box center [512, 48] width 28 height 11
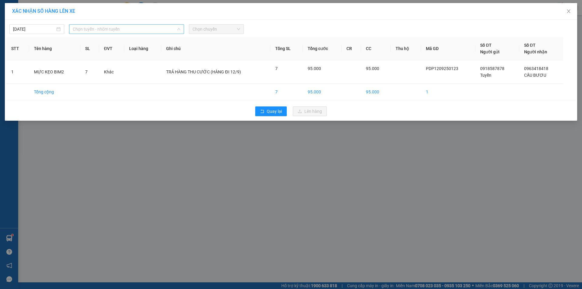
click at [143, 27] on span "Chọn tuyến - nhóm tuyến" at bounding box center [127, 29] width 108 height 9
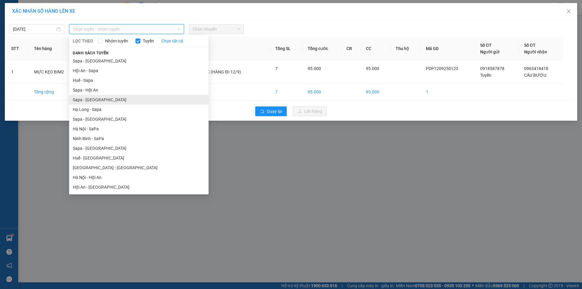
click at [109, 98] on li "Sapa - [GEOGRAPHIC_DATA]" at bounding box center [139, 100] width 140 height 10
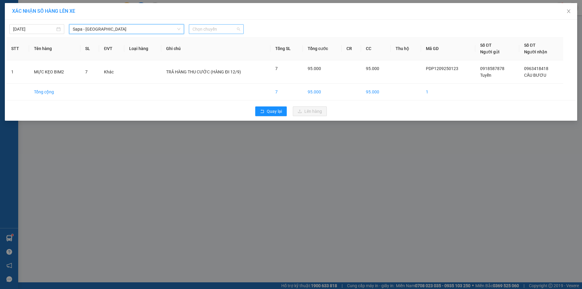
click at [227, 27] on span "Chọn chuyến" at bounding box center [217, 29] width 48 height 9
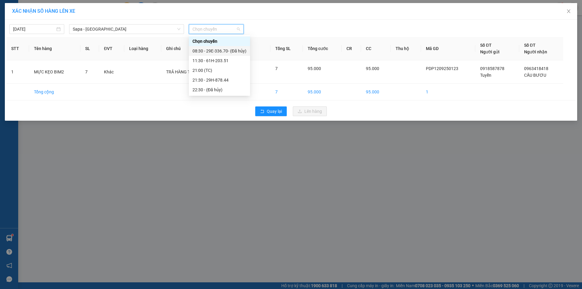
click at [232, 50] on div "08:30 - 29E-336.70 - (Đã hủy)" at bounding box center [220, 51] width 54 height 7
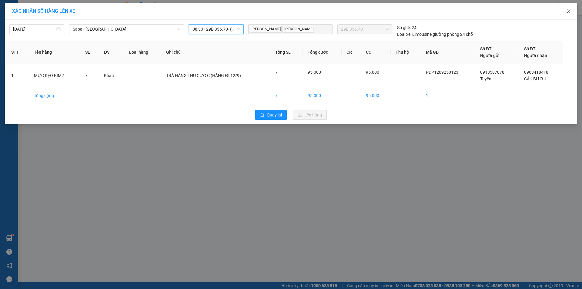
click at [569, 12] on icon "close" at bounding box center [568, 11] width 3 height 4
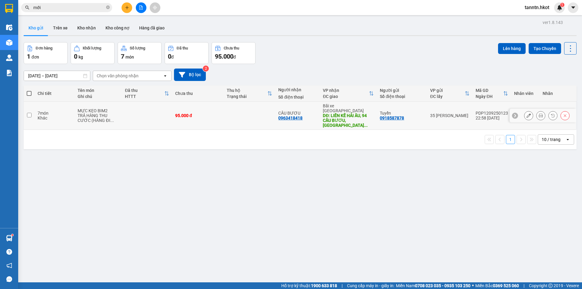
click at [258, 113] on td at bounding box center [250, 116] width 52 height 28
checkbox input "true"
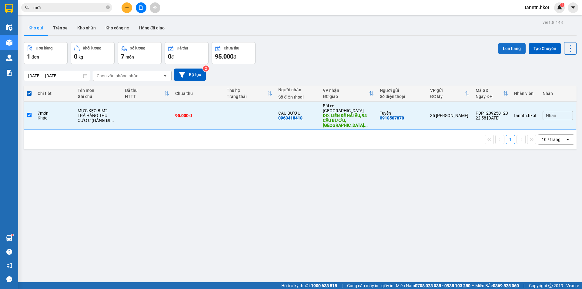
click at [505, 52] on button "Lên hàng" at bounding box center [512, 48] width 28 height 11
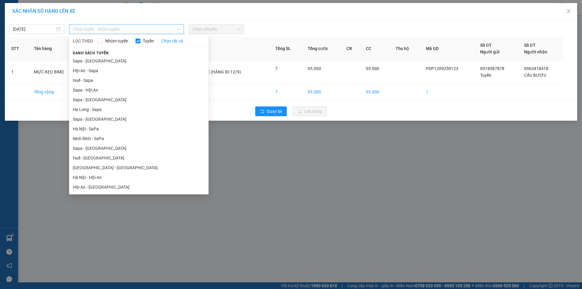
click at [114, 30] on span "Chọn tuyến - nhóm tuyến" at bounding box center [127, 29] width 108 height 9
click at [104, 63] on li "Sapa - [GEOGRAPHIC_DATA]" at bounding box center [139, 61] width 140 height 10
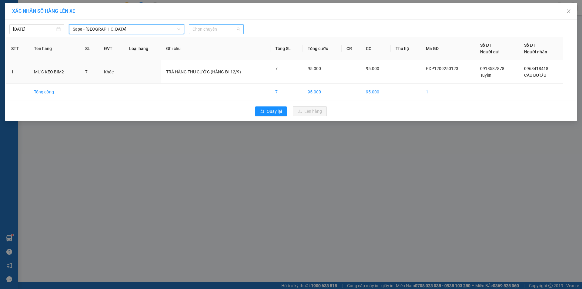
click at [207, 25] on span "Chọn chuyến" at bounding box center [217, 29] width 48 height 9
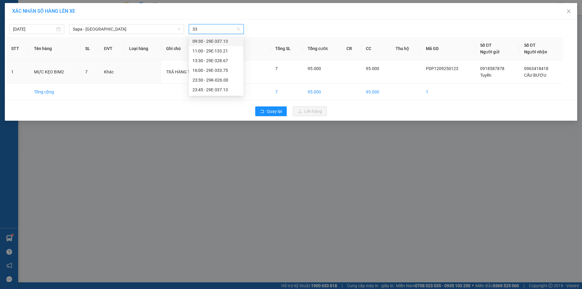
type input "336"
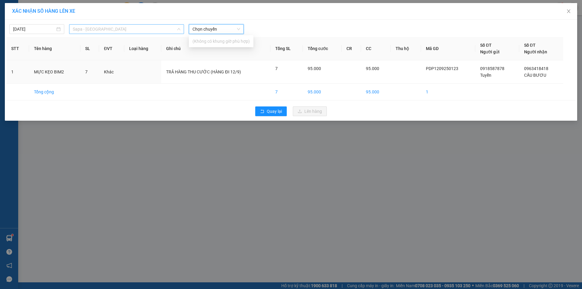
click at [174, 32] on span "Sapa - [GEOGRAPHIC_DATA]" at bounding box center [127, 29] width 108 height 9
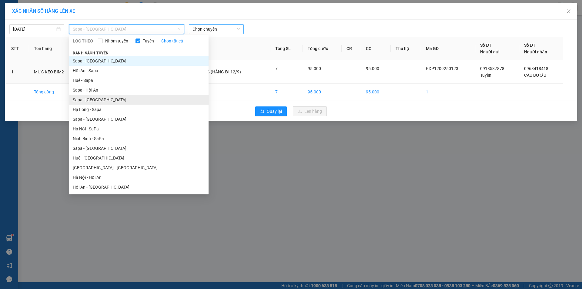
click at [125, 99] on li "Sapa - [GEOGRAPHIC_DATA]" at bounding box center [139, 100] width 140 height 10
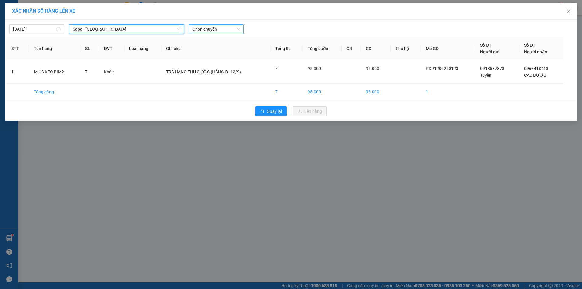
click at [210, 31] on span "Chọn chuyến" at bounding box center [217, 29] width 48 height 9
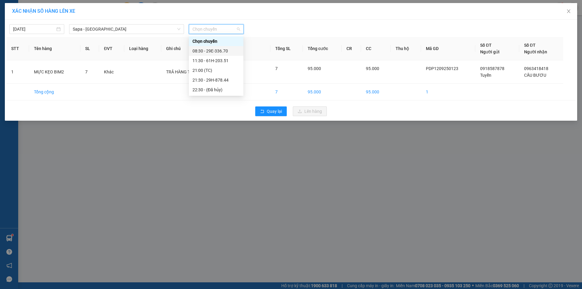
click at [213, 52] on div "08:30 - 29E-336.70" at bounding box center [216, 51] width 47 height 7
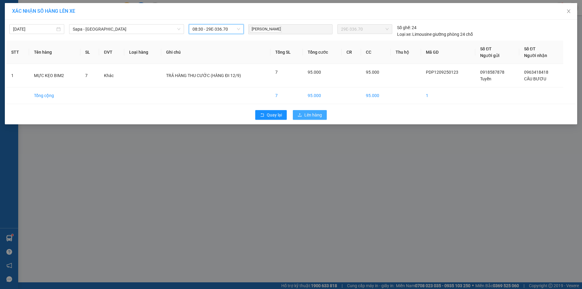
click at [316, 116] on span "Lên hàng" at bounding box center [314, 115] width 18 height 7
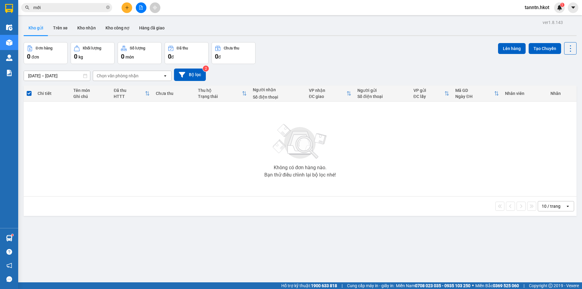
click at [123, 9] on button at bounding box center [127, 7] width 11 height 11
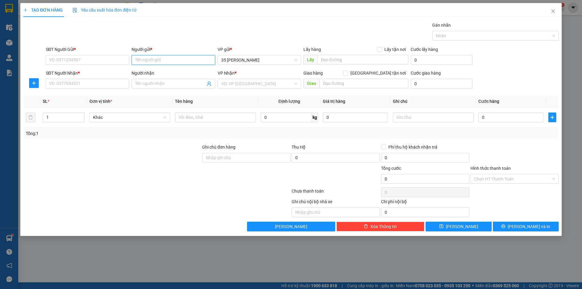
click at [146, 60] on input "Người gửi *" at bounding box center [173, 60] width 83 height 10
type input "tuyển"
click at [165, 82] on div "Tuyển - 0918587878" at bounding box center [173, 82] width 76 height 7
type input "0918587878"
type input "Tuyển"
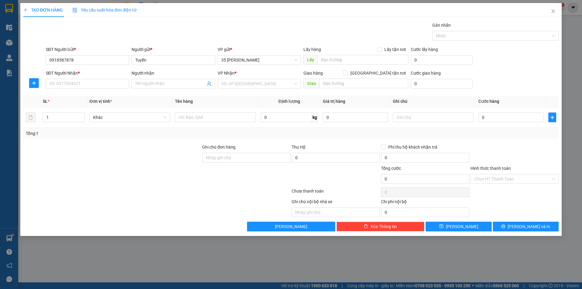
click at [165, 82] on input "Người nhận" at bounding box center [170, 83] width 70 height 7
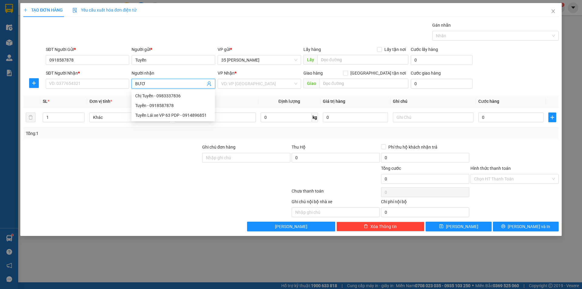
type input "BƯƠU"
click at [169, 96] on div "CẦU BƯƠU - 0963418418" at bounding box center [173, 96] width 76 height 7
type input "0963418418"
type input "CẦU BƯƠU"
type input "LIỀN KỀ HẢI ÂU, 94 CẦU BƯƠU, [GEOGRAPHIC_DATA], HN"
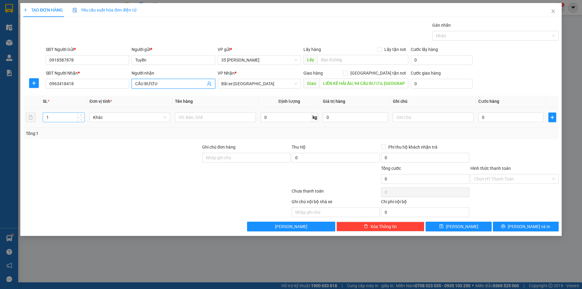
type input "CẦU BƯƠU"
click at [67, 118] on input "1" at bounding box center [63, 117] width 41 height 9
type input "20"
click at [231, 112] on div at bounding box center [215, 117] width 81 height 12
click at [231, 115] on input "text" at bounding box center [215, 118] width 81 height 10
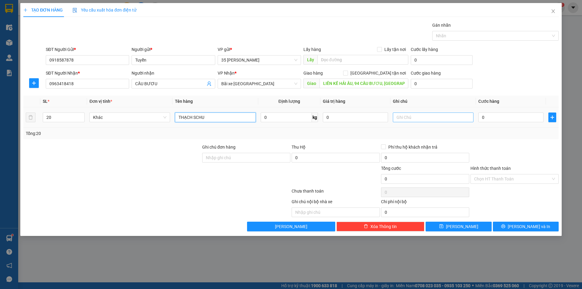
type input "THẠCH SCHU"
click at [422, 119] on input "text" at bounding box center [433, 118] width 81 height 10
type input "TRẢ HÀNG THU CƯỚC (HÀNG ĐI 7/9)"
click at [502, 118] on input "0" at bounding box center [511, 118] width 65 height 10
type input "2"
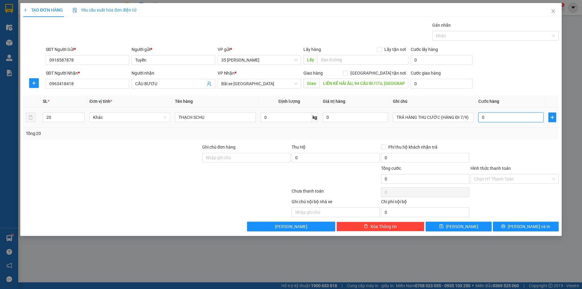
type input "2"
type input "22"
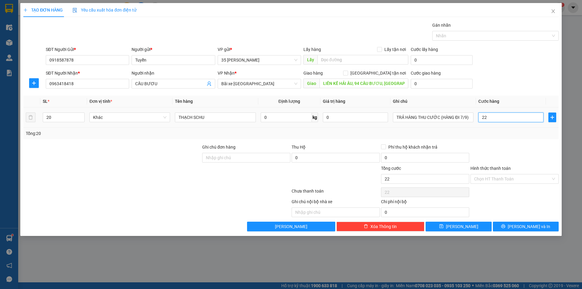
type input "225"
type input "2.250"
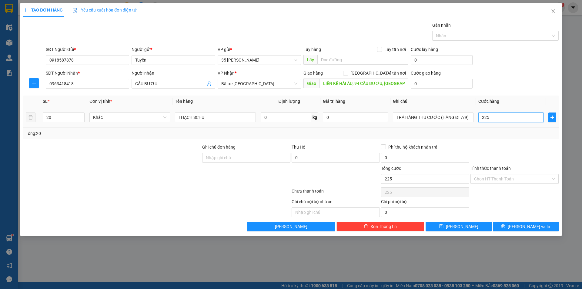
type input "2.250"
type input "22.500"
type input "225.000"
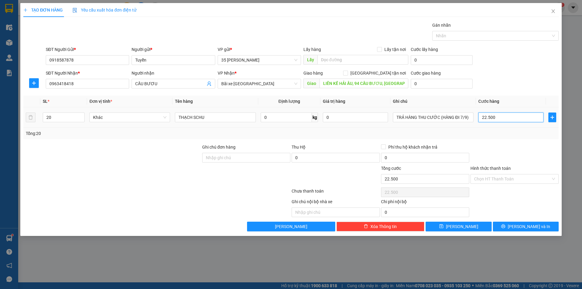
type input "225.000"
click at [536, 227] on span "[PERSON_NAME] và In" at bounding box center [529, 226] width 42 height 7
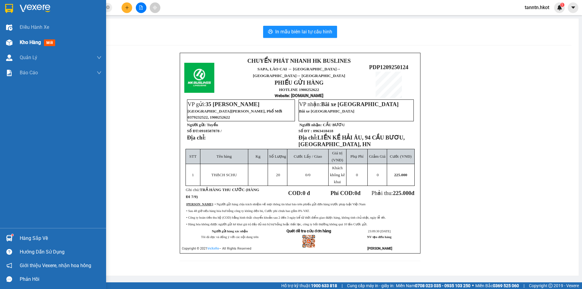
click at [18, 42] on div "Kho hàng mới" at bounding box center [53, 42] width 106 height 15
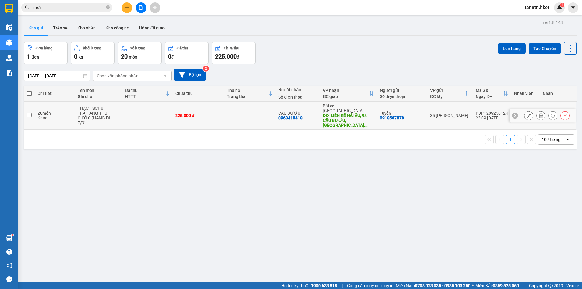
click at [120, 111] on td "THẠCH SCHU TRẢ HÀNG THU CƯỚC (HÀNG ĐI 7/9)" at bounding box center [98, 116] width 47 height 28
checkbox input "true"
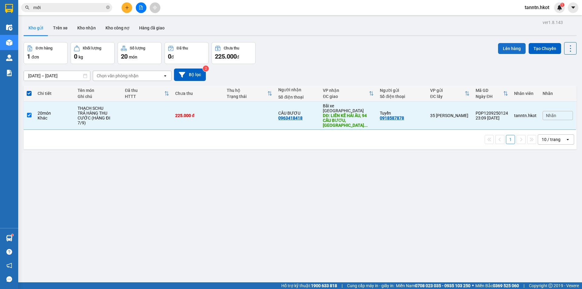
click at [502, 50] on button "Lên hàng" at bounding box center [512, 48] width 28 height 11
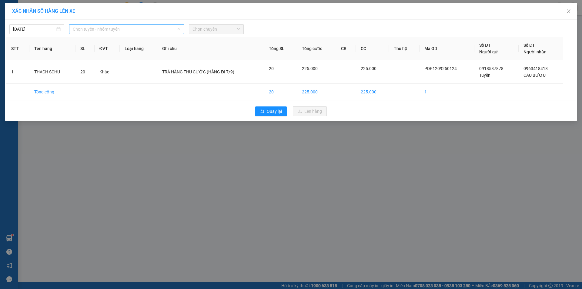
click at [112, 29] on span "Chọn tuyến - nhóm tuyến" at bounding box center [127, 29] width 108 height 9
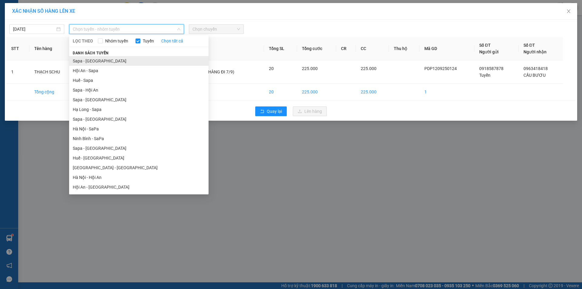
click at [100, 61] on li "Sapa - [GEOGRAPHIC_DATA]" at bounding box center [139, 61] width 140 height 10
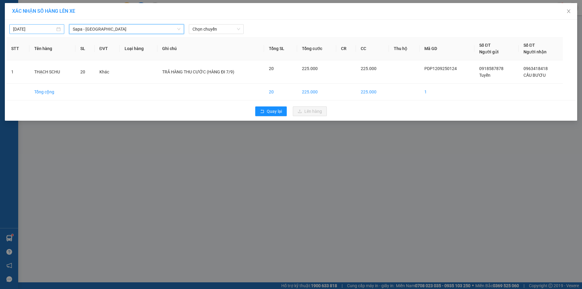
click at [58, 28] on div "[DATE]" at bounding box center [37, 29] width 48 height 7
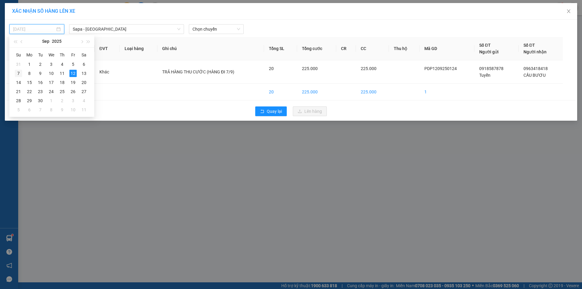
click at [20, 72] on div "7" at bounding box center [18, 73] width 7 height 7
type input "[DATE]"
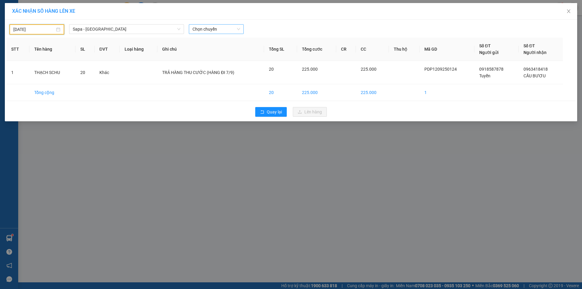
click at [230, 30] on span "Chọn chuyến" at bounding box center [217, 29] width 48 height 9
type input "074"
click at [227, 43] on div "18:00 - 29K-074.57" at bounding box center [216, 41] width 47 height 7
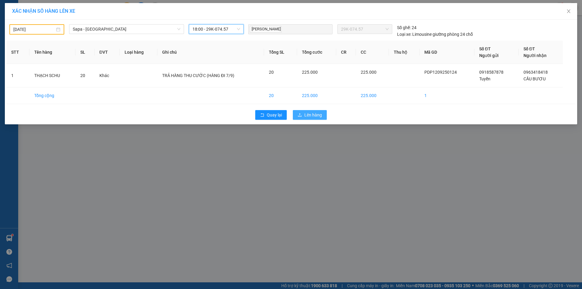
click at [304, 115] on button "Lên hàng" at bounding box center [310, 115] width 34 height 10
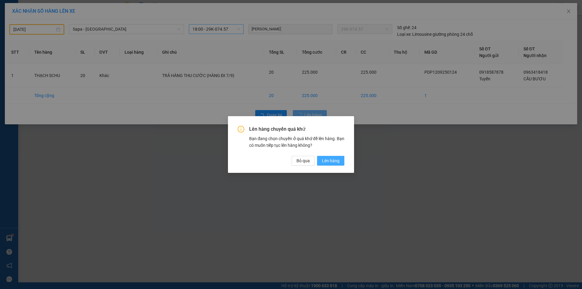
click at [334, 162] on span "Lên hàng" at bounding box center [331, 160] width 18 height 7
